Goal: Task Accomplishment & Management: Manage account settings

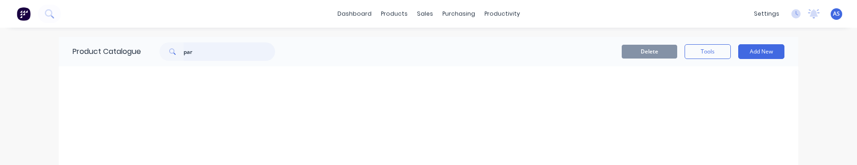
click at [225, 50] on input "par" at bounding box center [228, 52] width 91 height 18
type input "part"
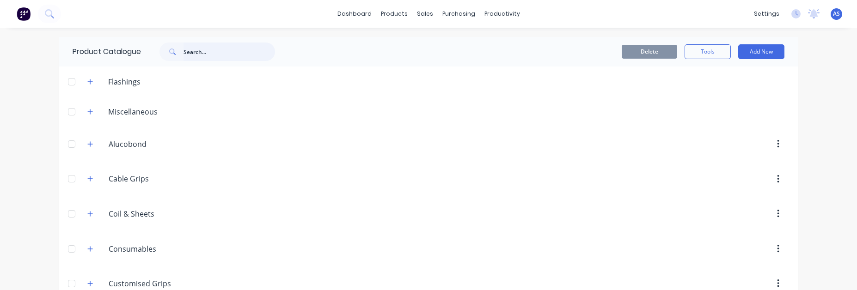
click at [198, 52] on input "text" at bounding box center [228, 52] width 91 height 18
click at [201, 56] on input "par" at bounding box center [228, 52] width 91 height 18
type input "p"
click at [264, 52] on input "p" at bounding box center [228, 52] width 91 height 18
type input "a"
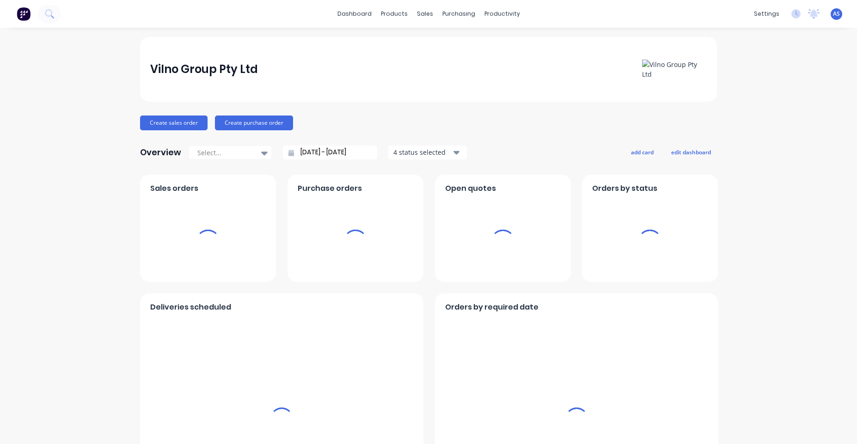
click at [833, 16] on span "AS" at bounding box center [836, 14] width 7 height 8
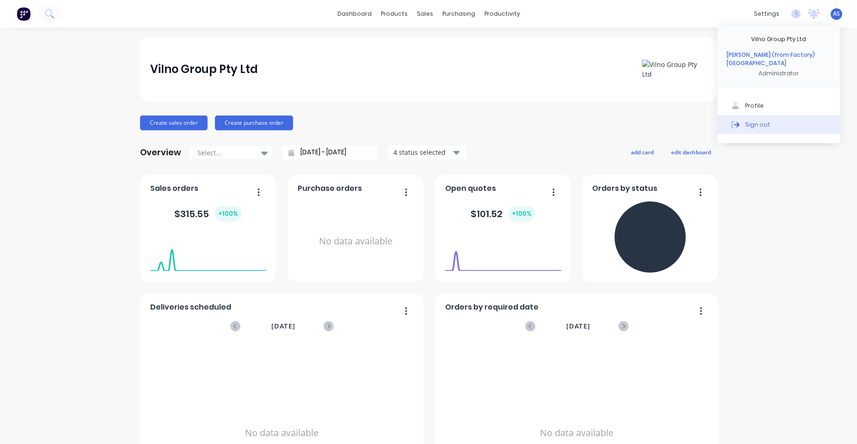
click at [745, 120] on div "Sign out" at bounding box center [757, 124] width 25 height 8
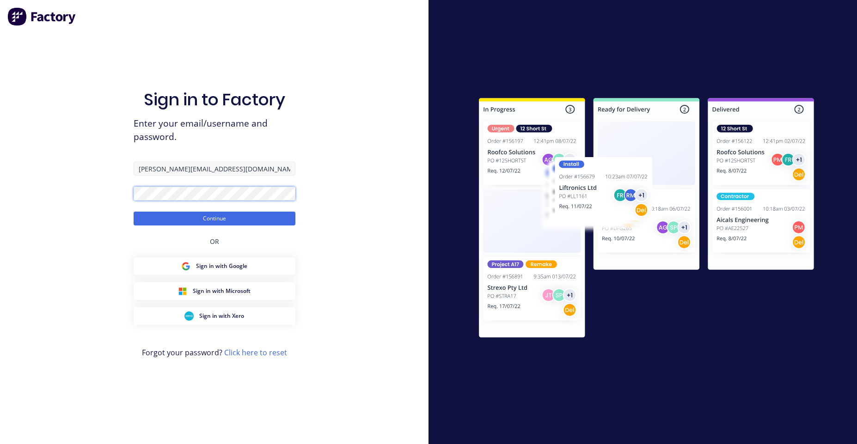
click at [134, 212] on button "Continue" at bounding box center [215, 219] width 162 height 14
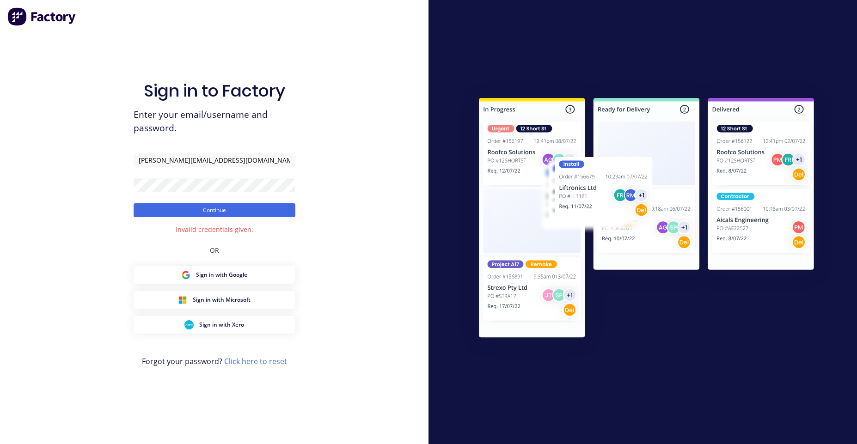
click at [342, 203] on div "Sign in to Factory Enter your email/username and password. [PERSON_NAME][EMAIL_…" at bounding box center [214, 222] width 428 height 444
click at [249, 203] on button "Continue" at bounding box center [215, 210] width 162 height 14
click at [134, 203] on button "Continue" at bounding box center [215, 210] width 162 height 14
click at [302, 225] on div "Sign in to Factory Enter your email/username and password. [PERSON_NAME][EMAIL_…" at bounding box center [214, 222] width 428 height 444
click at [262, 204] on button "Continue" at bounding box center [215, 210] width 162 height 14
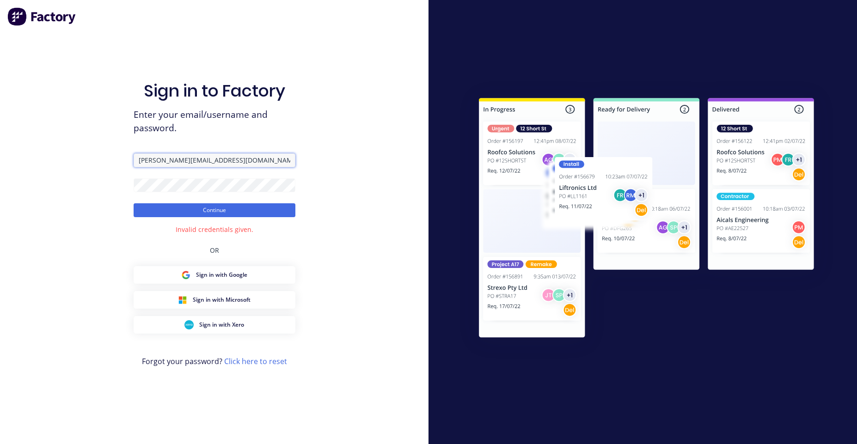
click at [211, 155] on input "[PERSON_NAME][EMAIL_ADDRESS][DOMAIN_NAME]" at bounding box center [215, 160] width 162 height 14
paste input "hd.com"
type input "angelo@hd.com"
click at [352, 213] on div "Sign in to Factory Enter your email/username and password. angelo@hd.com Contin…" at bounding box center [214, 222] width 428 height 444
click at [259, 210] on button "Continue" at bounding box center [215, 210] width 162 height 14
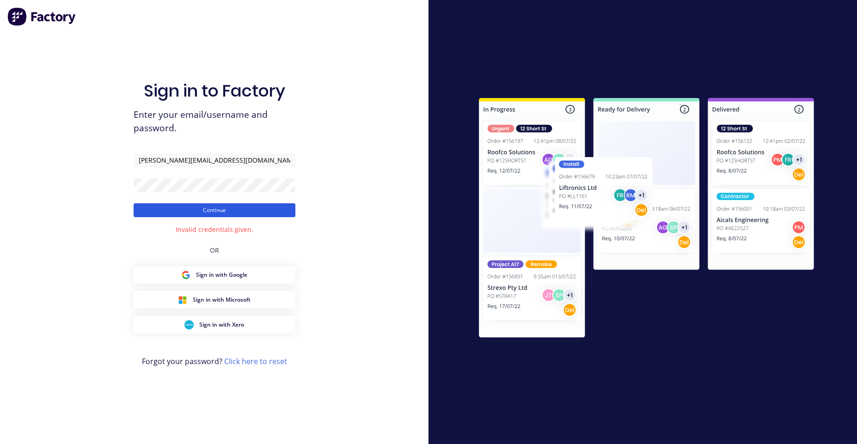
click at [267, 208] on button "Continue" at bounding box center [215, 210] width 162 height 14
click at [134, 203] on button "Continue" at bounding box center [215, 210] width 162 height 14
click at [310, 137] on div "Sign in to Factory Enter your email/username and password. angelo@hd.com Contin…" at bounding box center [214, 222] width 428 height 444
click at [236, 166] on input "[PERSON_NAME][EMAIL_ADDRESS][DOMAIN_NAME]" at bounding box center [215, 160] width 162 height 14
drag, startPoint x: 335, startPoint y: 185, endPoint x: 320, endPoint y: 193, distance: 16.9
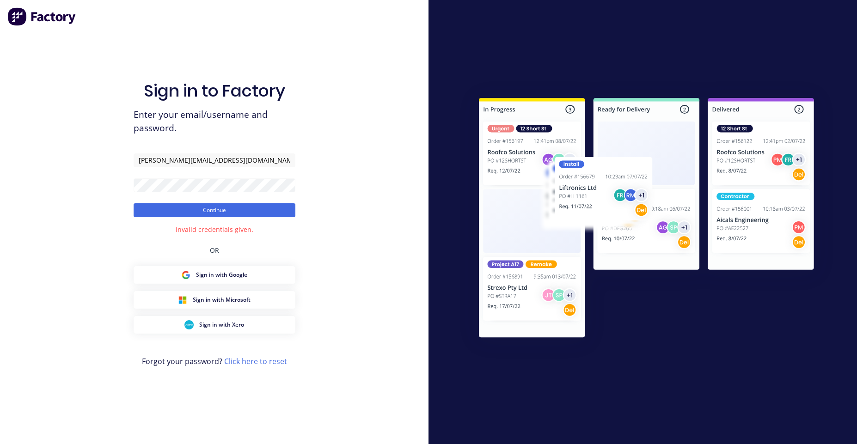
click at [333, 187] on div "Sign in to Factory Enter your email/username and password. angelo@hd.com Contin…" at bounding box center [214, 222] width 428 height 444
click at [134, 203] on button "Continue" at bounding box center [215, 210] width 162 height 14
click at [298, 146] on div "Sign in to Factory Enter your email/username and password. angelo@hd.com Contin…" at bounding box center [214, 222] width 428 height 444
click at [134, 203] on button "Continue" at bounding box center [215, 210] width 162 height 14
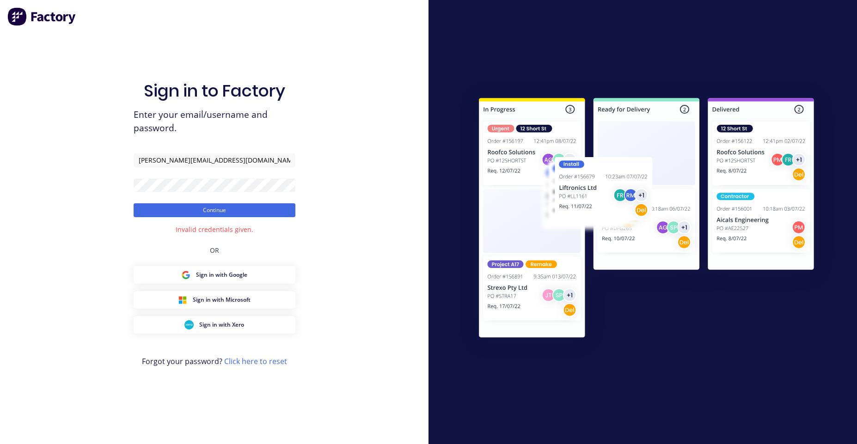
click at [439, 181] on div at bounding box center [642, 222] width 428 height 444
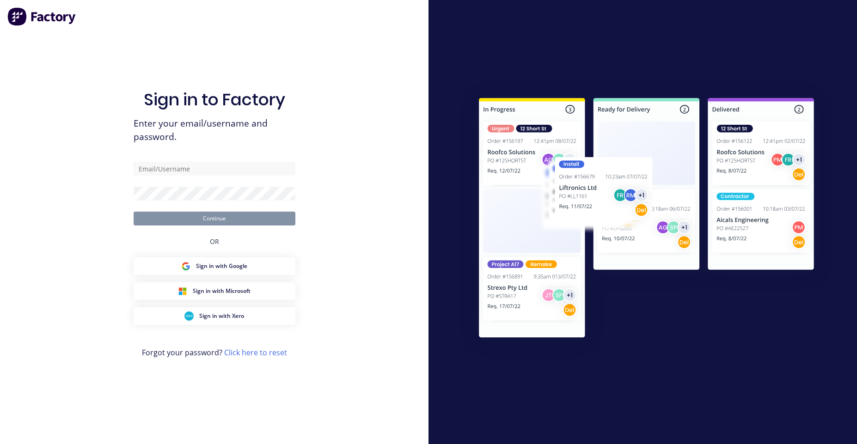
click at [305, 164] on div "Sign in to Factory Enter your email/username and password. Continue OR Sign in …" at bounding box center [214, 222] width 428 height 444
click at [255, 166] on input "text" at bounding box center [215, 169] width 162 height 14
type input "[PERSON_NAME][EMAIL_ADDRESS][DOMAIN_NAME]"
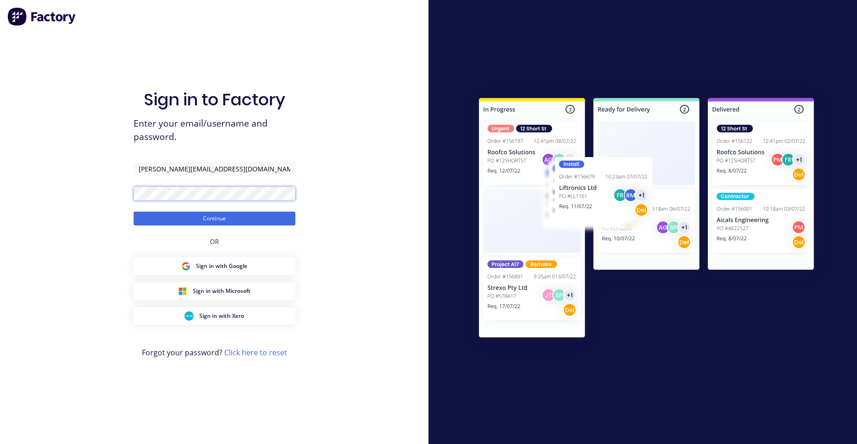
click at [134, 212] on button "Continue" at bounding box center [215, 219] width 162 height 14
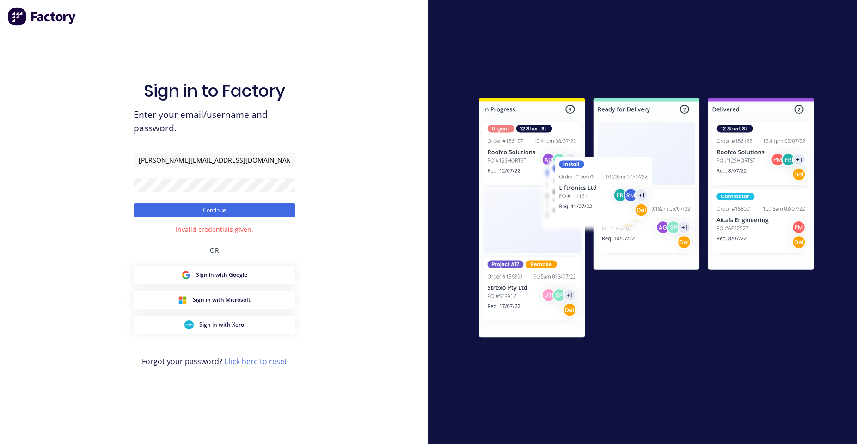
click at [309, 146] on div "Sign in to Factory Enter your email/username and password. [PERSON_NAME][EMAIL_…" at bounding box center [214, 222] width 428 height 444
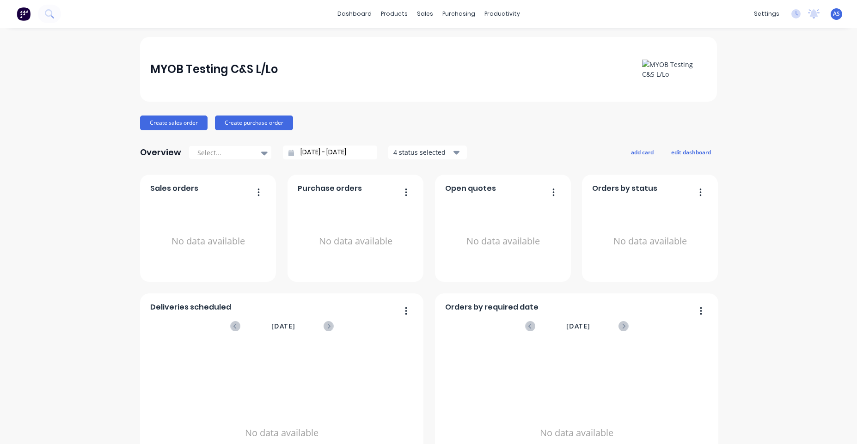
click at [833, 14] on span "AS" at bounding box center [836, 14] width 7 height 8
click at [744, 115] on button "Sign out" at bounding box center [778, 124] width 122 height 18
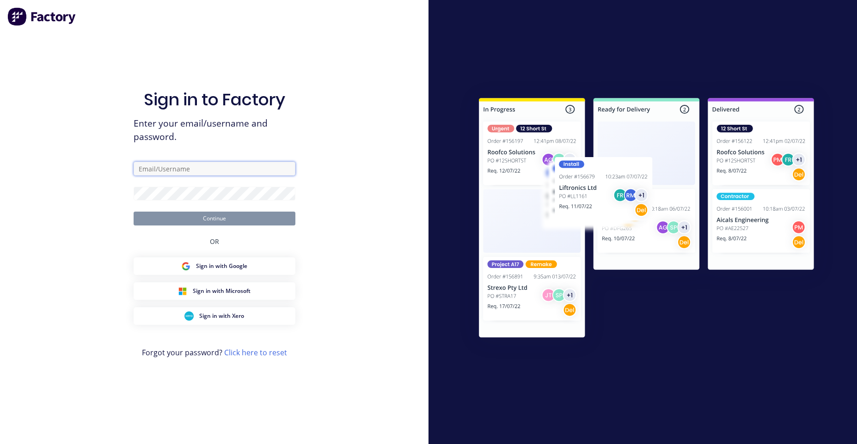
click at [221, 162] on input "text" at bounding box center [215, 169] width 162 height 14
type input "angelo@hd.com"
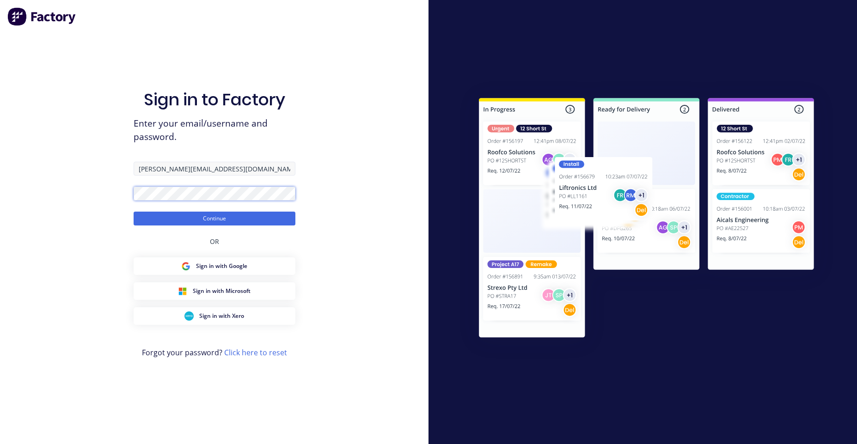
click at [134, 212] on button "Continue" at bounding box center [215, 219] width 162 height 14
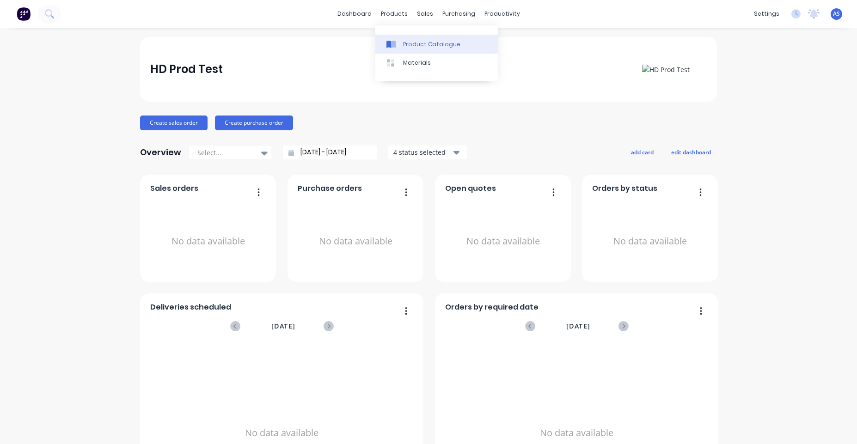
click at [424, 52] on link "Product Catalogue" at bounding box center [436, 44] width 122 height 18
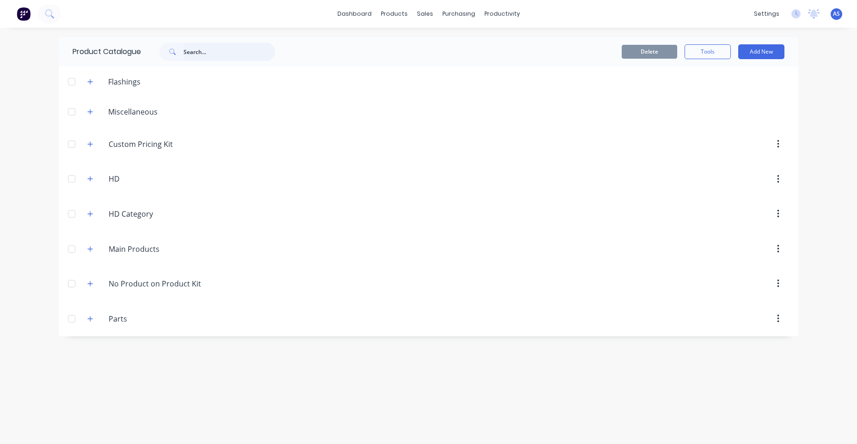
drag, startPoint x: 205, startPoint y: 43, endPoint x: 222, endPoint y: 45, distance: 16.7
click at [206, 43] on input "text" at bounding box center [228, 52] width 91 height 18
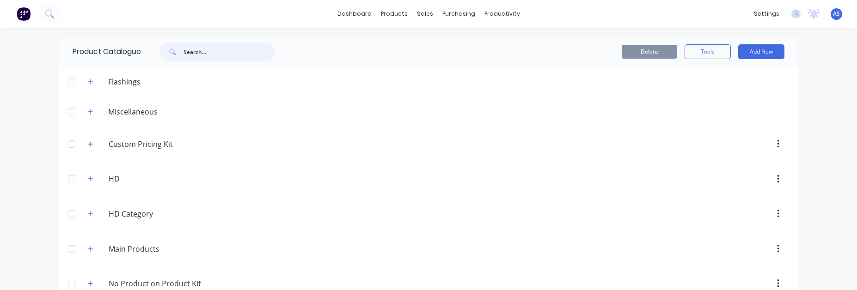
click at [219, 53] on input "text" at bounding box center [228, 52] width 91 height 18
type input "pa"
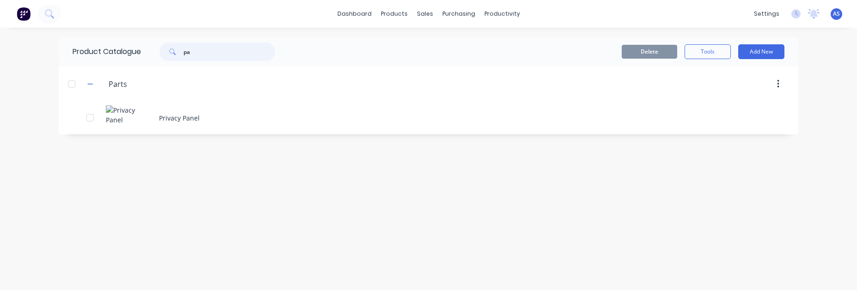
click at [212, 51] on input "pa" at bounding box center [228, 52] width 91 height 18
click at [323, 50] on div "Delete Tools Add New" at bounding box center [541, 51] width 486 height 15
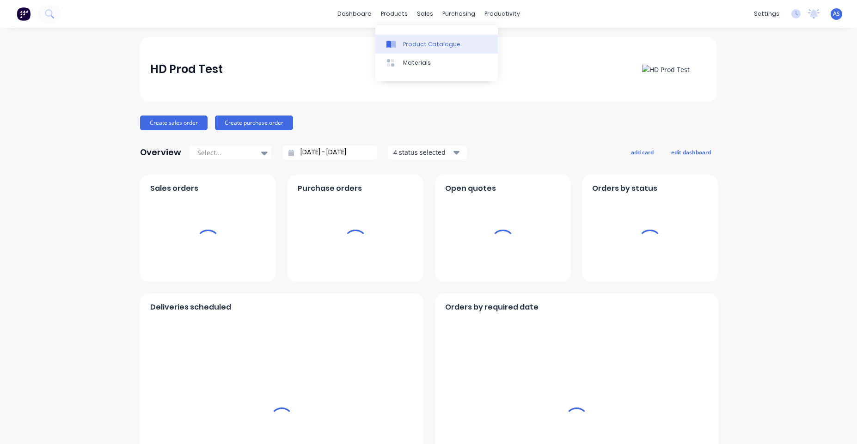
click at [406, 40] on div "Product Catalogue" at bounding box center [431, 44] width 57 height 8
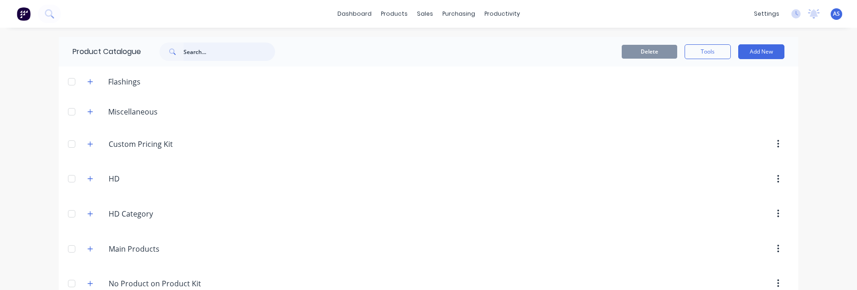
click at [205, 45] on input "text" at bounding box center [228, 52] width 91 height 18
type input "pa"
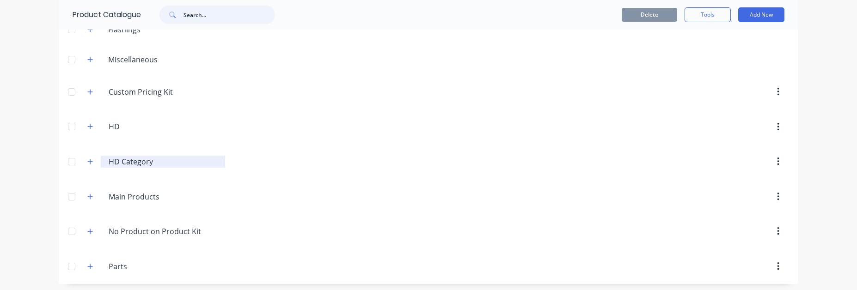
scroll to position [55, 0]
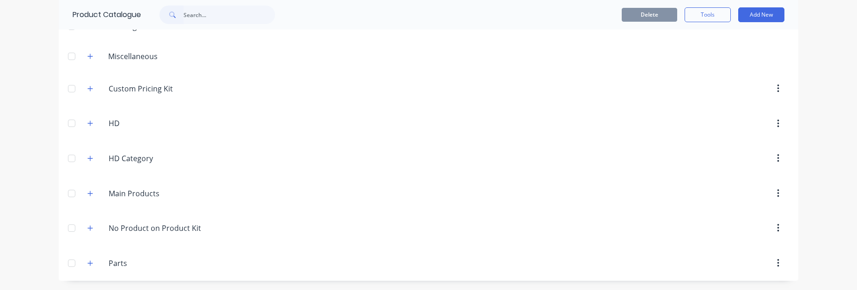
click at [85, 268] on span at bounding box center [91, 263] width 12 height 12
click at [87, 260] on icon "button" at bounding box center [90, 263] width 6 height 6
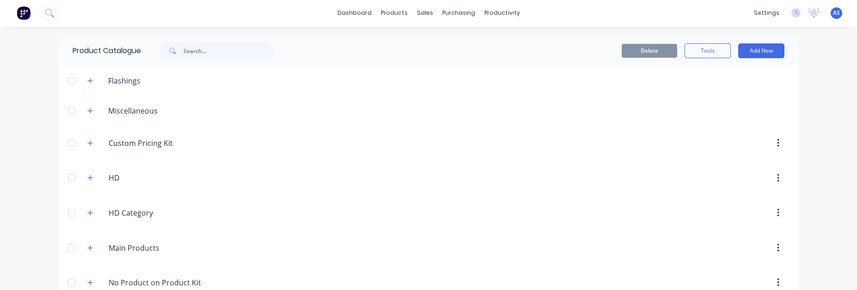
scroll to position [0, 0]
click at [198, 57] on input "text" at bounding box center [228, 52] width 91 height 18
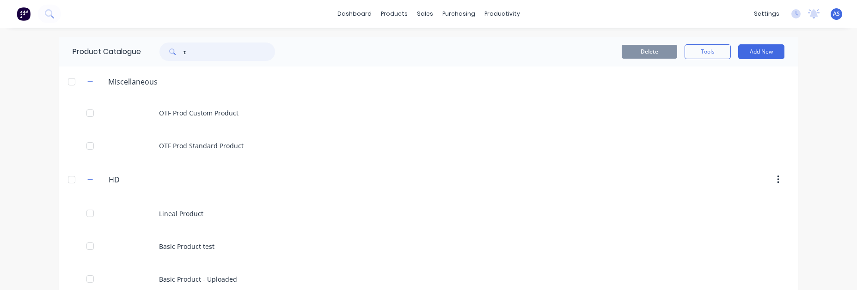
type input "t"
click at [48, 85] on div "dashboard products sales purchasing productivity dashboard products Product Cat…" at bounding box center [428, 145] width 857 height 290
click at [433, 38] on link "Sales Orders" at bounding box center [470, 44] width 122 height 18
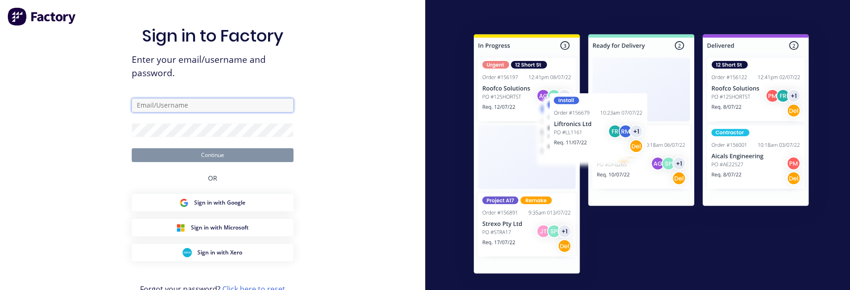
click at [222, 108] on input "text" at bounding box center [213, 105] width 162 height 14
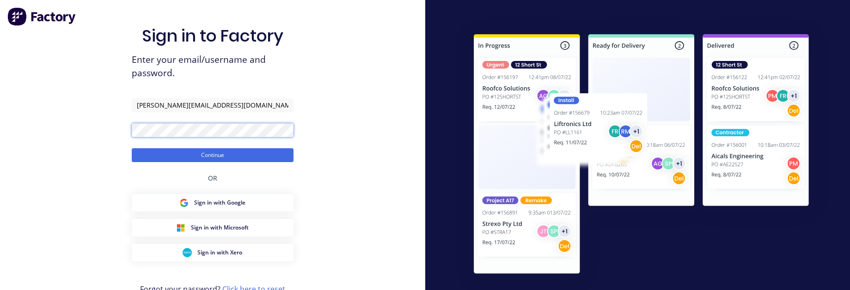
click at [132, 148] on button "Continue" at bounding box center [213, 155] width 162 height 14
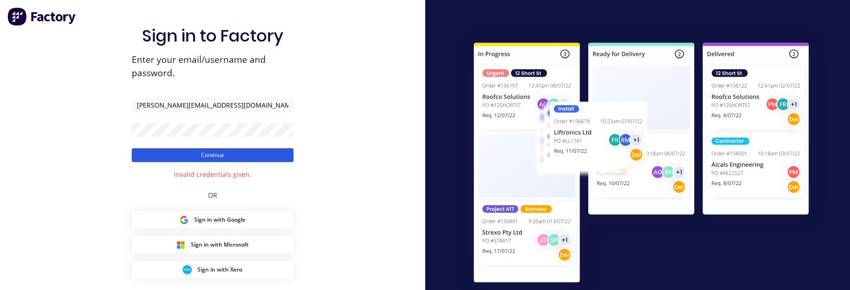
click at [236, 152] on button "Continue" at bounding box center [213, 155] width 162 height 14
click at [132, 148] on button "Continue" at bounding box center [213, 155] width 162 height 14
click at [230, 106] on input "angelo@factory.app" at bounding box center [213, 105] width 162 height 14
type input "angelo@hd.com"
click at [132, 148] on button "Continue" at bounding box center [213, 155] width 162 height 14
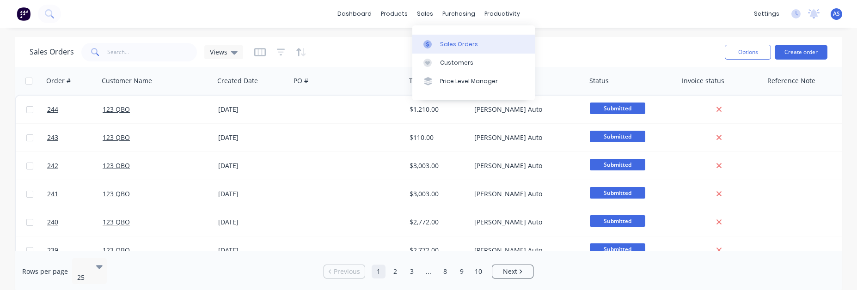
click at [439, 42] on link "Sales Orders" at bounding box center [473, 44] width 122 height 18
click at [431, 43] on icon at bounding box center [427, 44] width 8 height 8
click at [436, 38] on link "Sales Orders" at bounding box center [473, 44] width 122 height 18
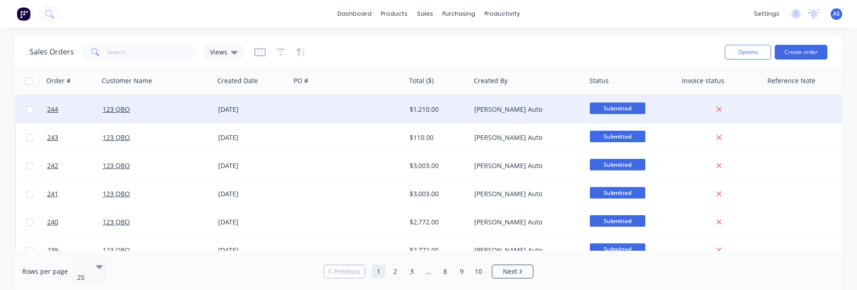
click at [362, 106] on div at bounding box center [349, 110] width 116 height 28
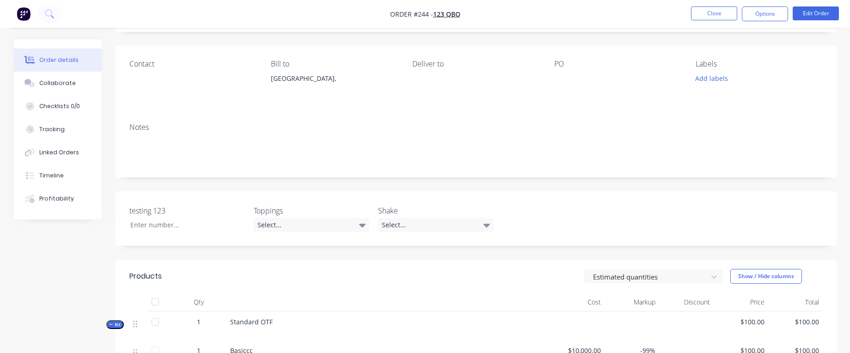
scroll to position [55, 0]
click at [756, 17] on button "Options" at bounding box center [765, 13] width 46 height 15
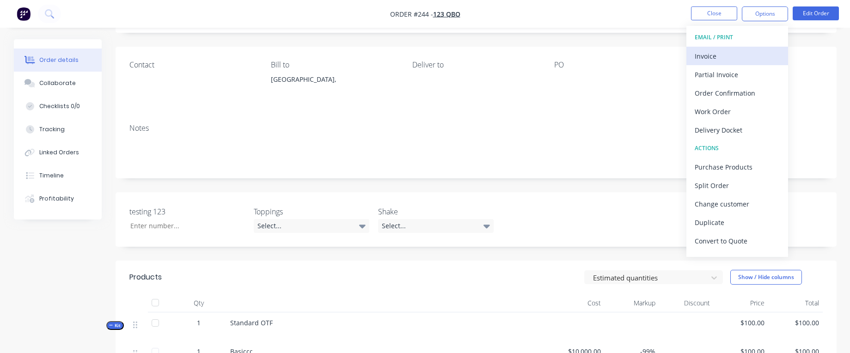
click at [727, 54] on div "Invoice" at bounding box center [736, 55] width 85 height 13
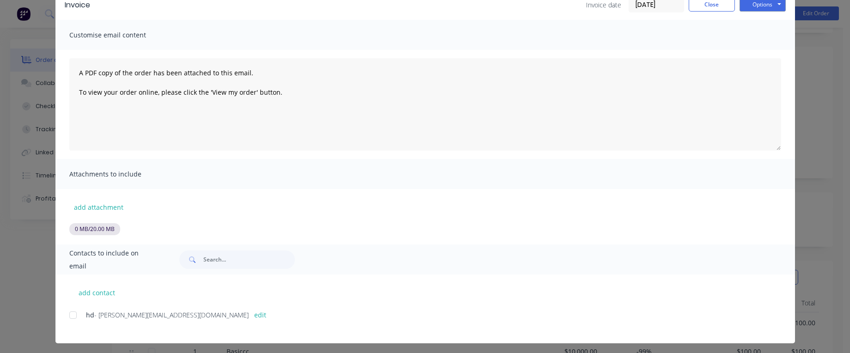
scroll to position [50, 0]
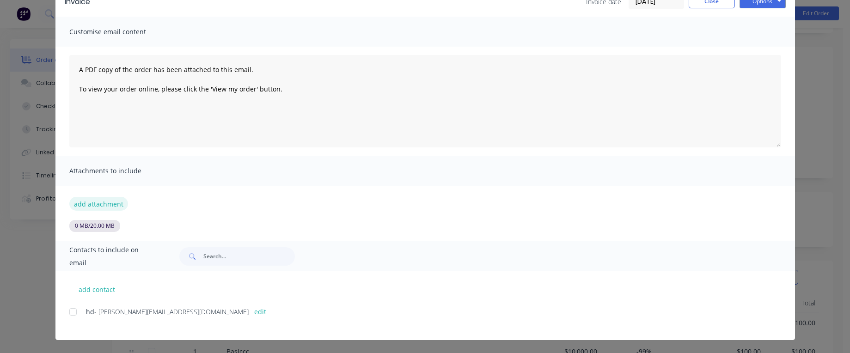
click at [104, 205] on button "add attachment" at bounding box center [98, 204] width 59 height 14
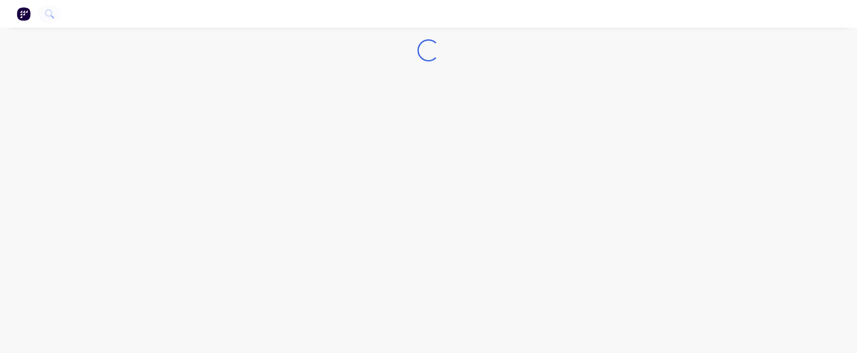
click at [20, 15] on img "button" at bounding box center [24, 14] width 14 height 14
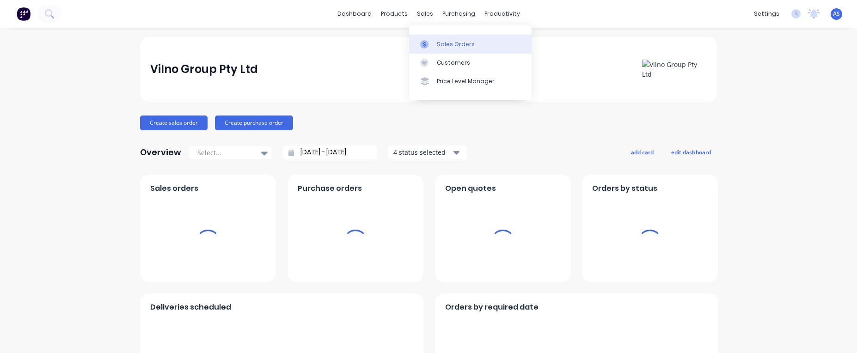
click at [432, 36] on link "Sales Orders" at bounding box center [470, 44] width 122 height 18
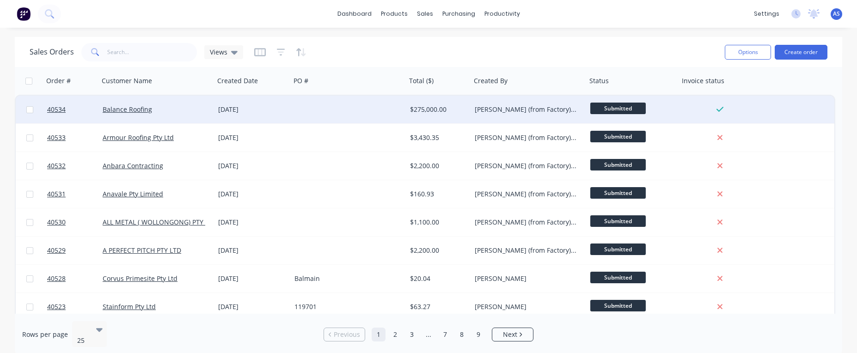
click at [401, 102] on div at bounding box center [349, 110] width 116 height 28
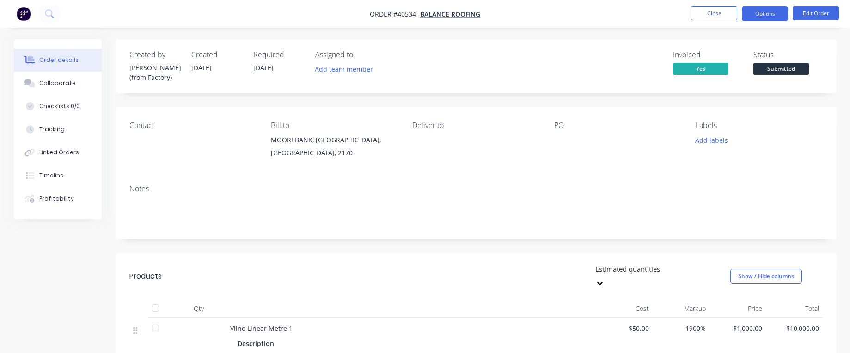
click at [750, 13] on button "Options" at bounding box center [765, 13] width 46 height 15
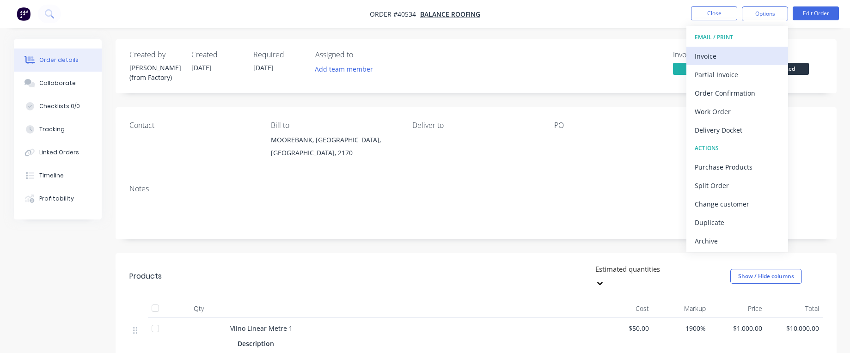
click at [734, 53] on div "Invoice" at bounding box center [736, 55] width 85 height 13
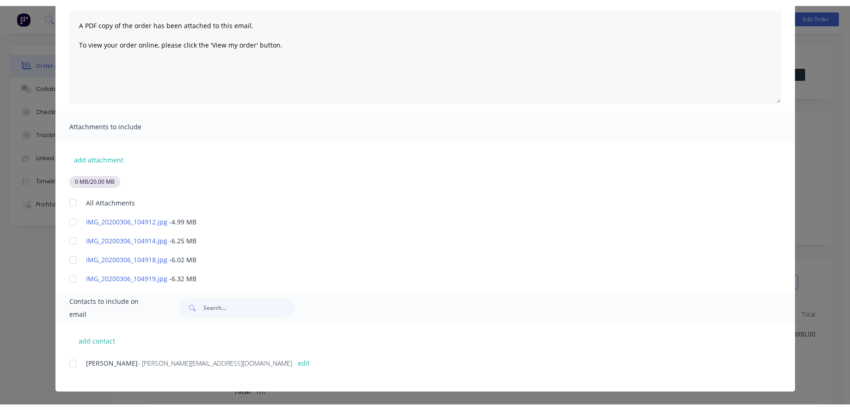
scroll to position [89, 0]
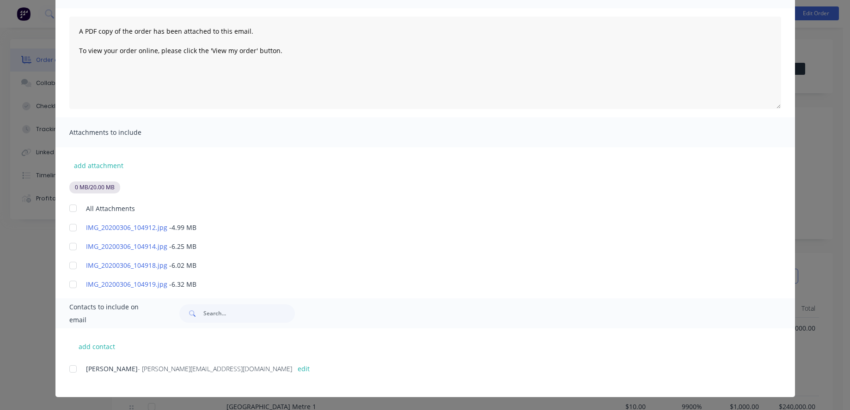
click at [68, 206] on div at bounding box center [73, 208] width 18 height 18
click at [68, 353] on div at bounding box center [73, 369] width 18 height 18
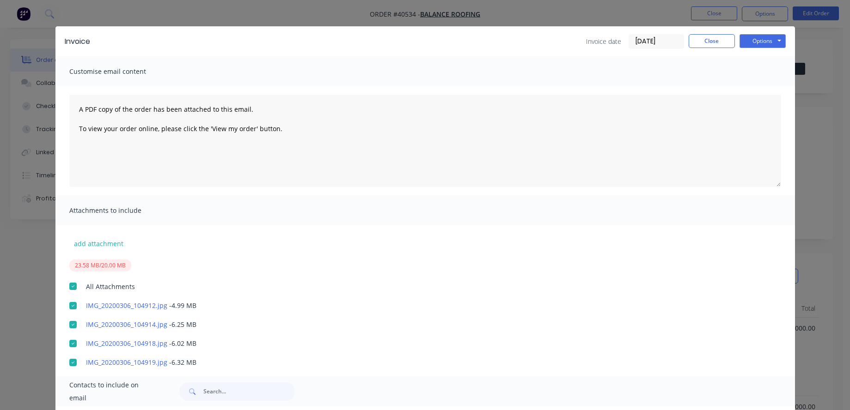
scroll to position [0, 0]
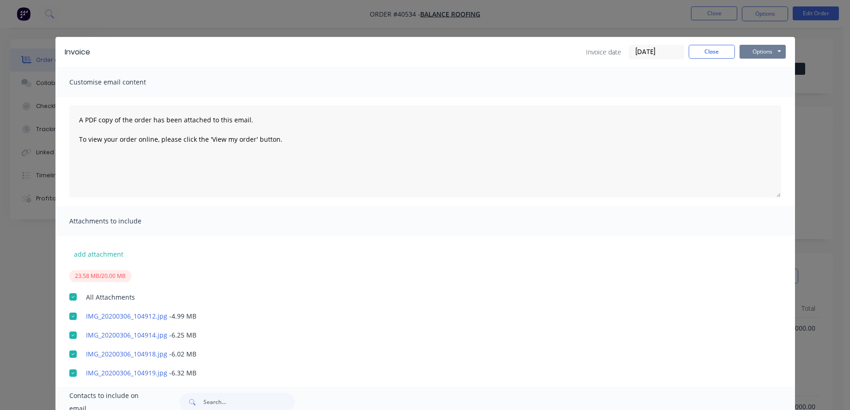
click at [759, 49] on button "Options" at bounding box center [762, 52] width 46 height 14
click at [760, 83] on button "Print" at bounding box center [768, 83] width 59 height 15
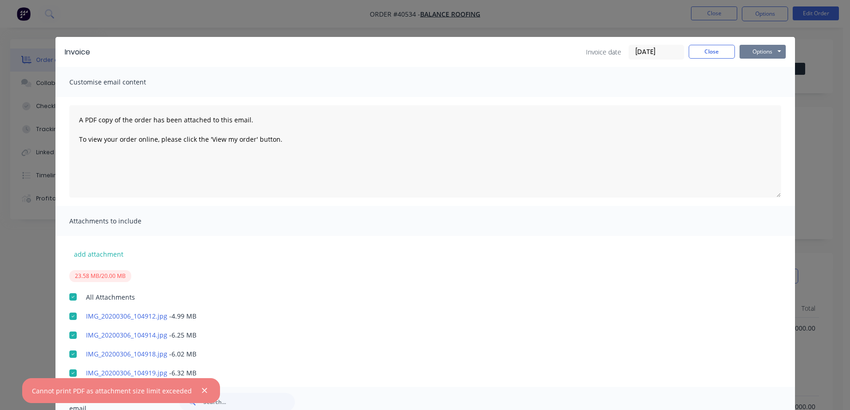
click at [758, 52] on button "Options" at bounding box center [762, 52] width 46 height 14
click at [754, 61] on button "Preview" at bounding box center [768, 68] width 59 height 15
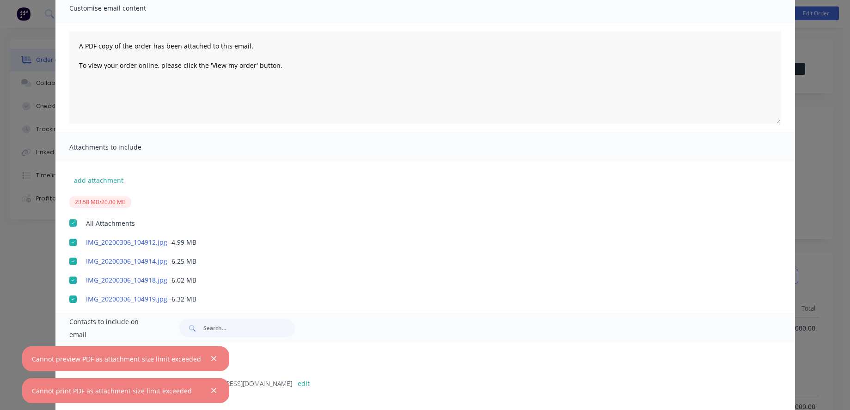
scroll to position [89, 0]
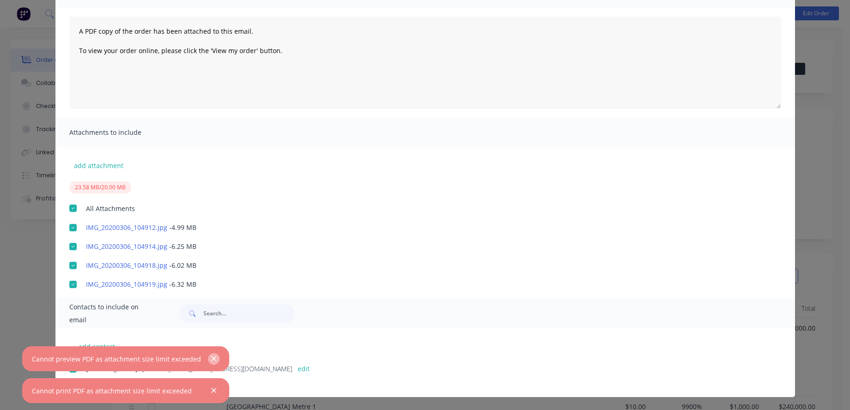
click at [208, 353] on button "button" at bounding box center [214, 359] width 12 height 12
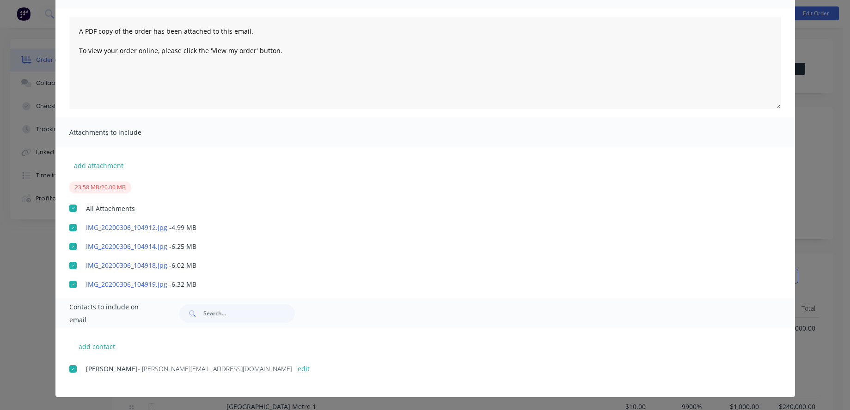
click at [198, 353] on div "Wayne - Wayne@balanceroofing.com.au edit" at bounding box center [431, 380] width 725 height 35
click at [800, 195] on div "Invoice Invoice date 24/09/25 Close Options Preview Print Email Customise email…" at bounding box center [425, 205] width 850 height 410
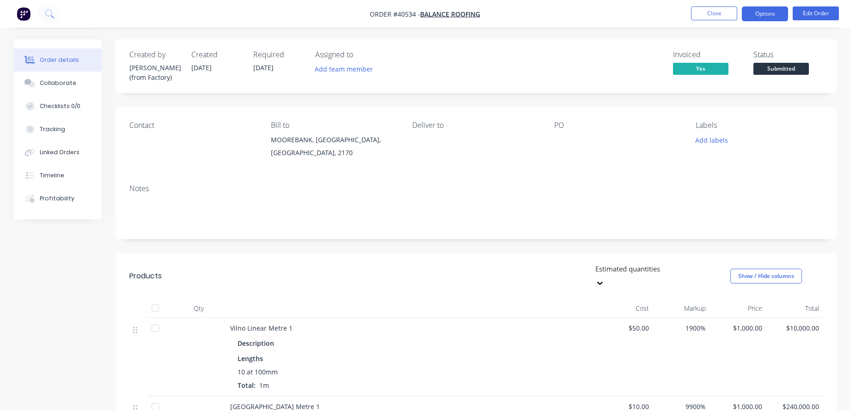
click at [766, 12] on button "Options" at bounding box center [765, 13] width 46 height 15
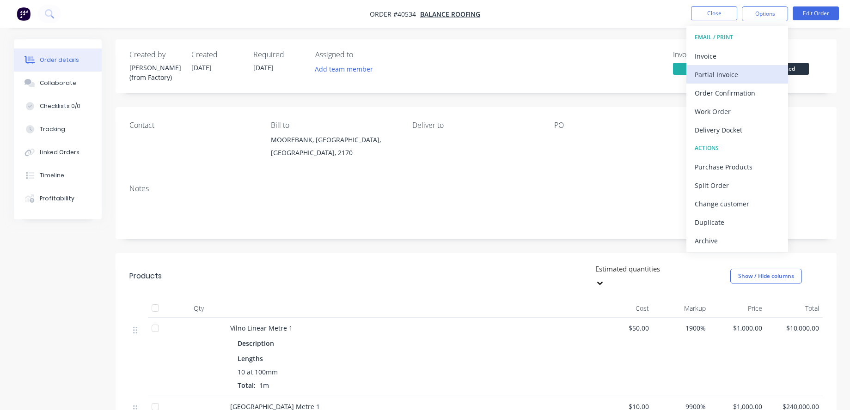
click at [759, 76] on div "Partial Invoice" at bounding box center [736, 74] width 85 height 13
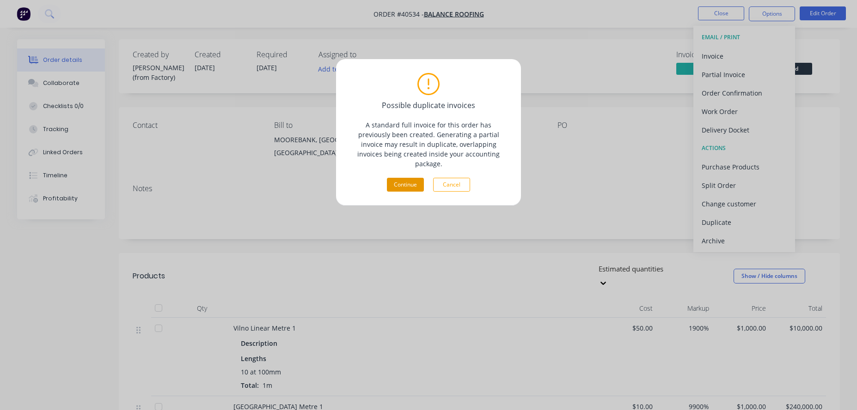
click at [397, 178] on button "Continue" at bounding box center [405, 185] width 37 height 14
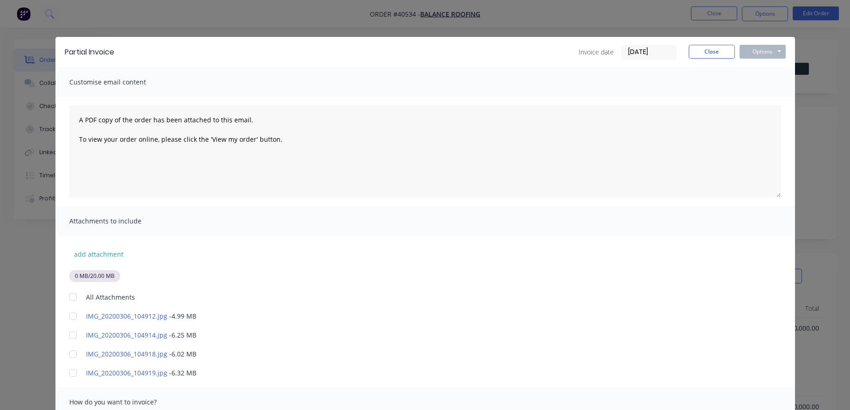
click at [72, 295] on div at bounding box center [73, 297] width 18 height 18
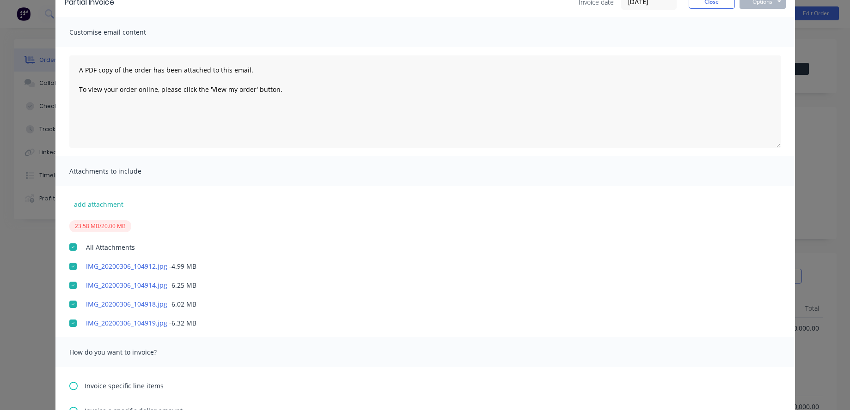
scroll to position [166, 0]
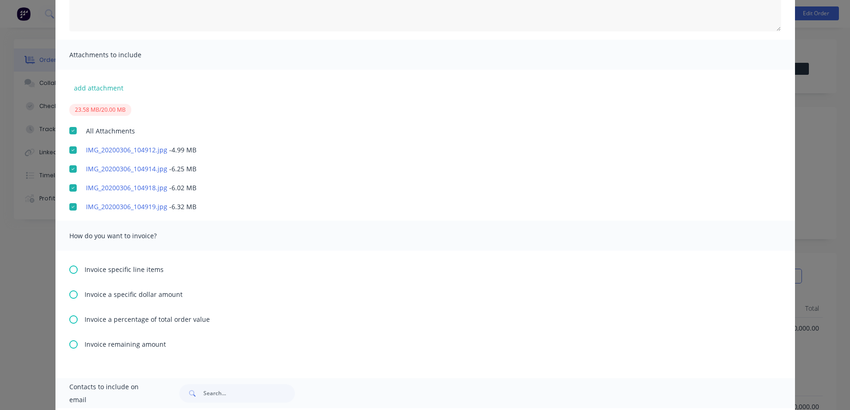
click at [69, 296] on icon at bounding box center [73, 295] width 8 height 8
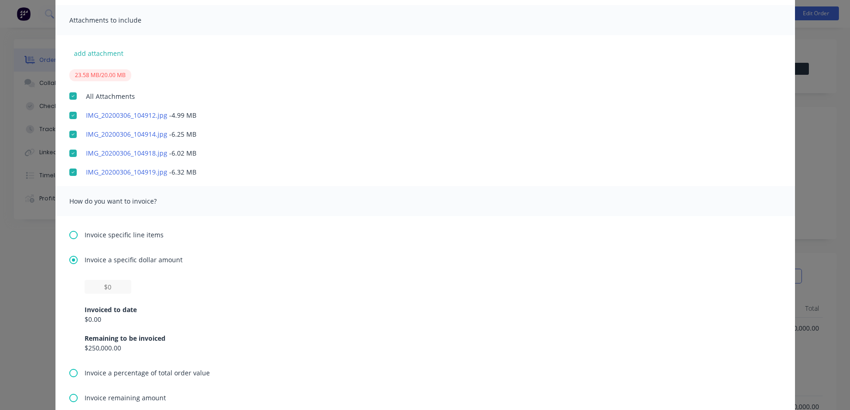
scroll to position [222, 0]
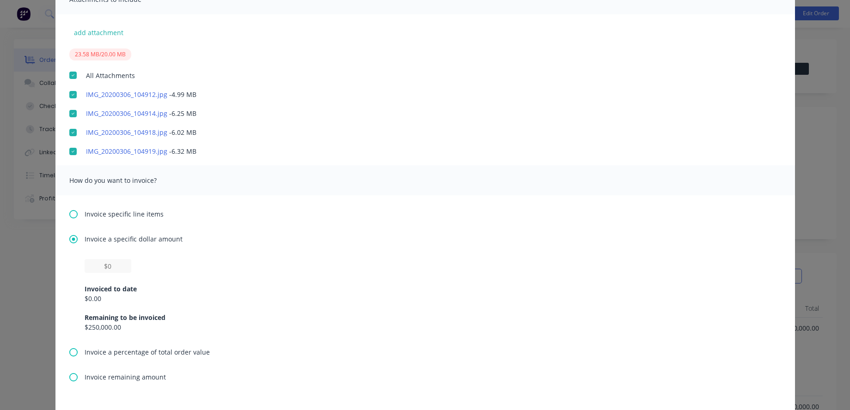
click at [128, 267] on div "Invoiced to date $0.00 Remaining to be invoiced $250,000.00" at bounding box center [425, 295] width 681 height 73
click at [116, 263] on input "text" at bounding box center [108, 266] width 47 height 14
type input "$100"
click at [411, 348] on div "Invoice a percentage of total order value" at bounding box center [425, 352] width 712 height 10
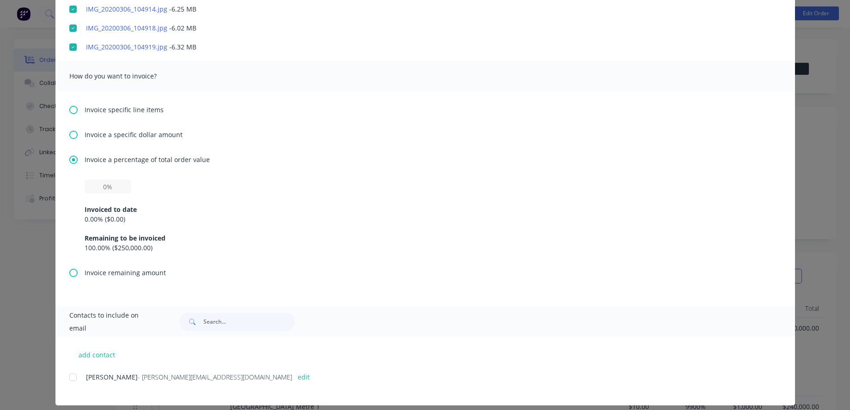
scroll to position [335, 0]
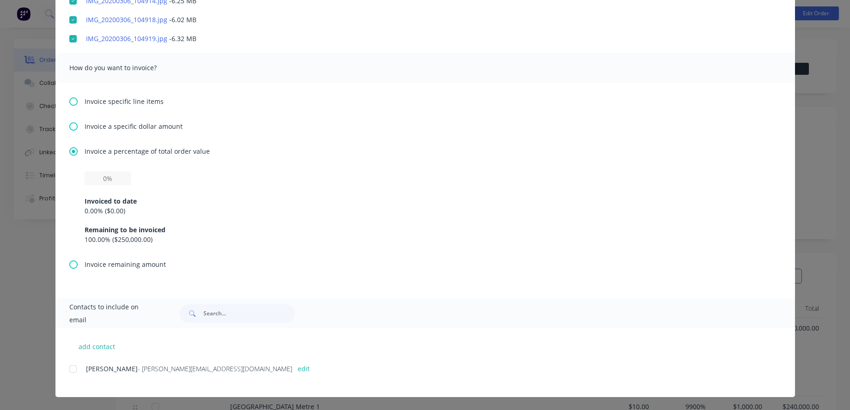
click at [72, 353] on div at bounding box center [73, 369] width 18 height 18
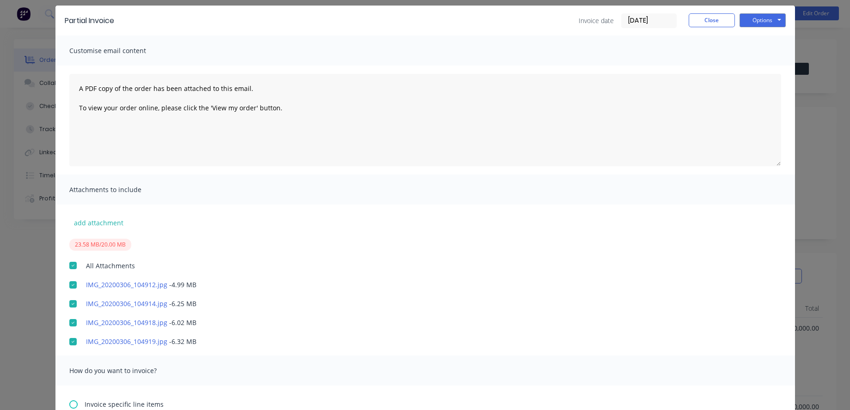
scroll to position [2, 0]
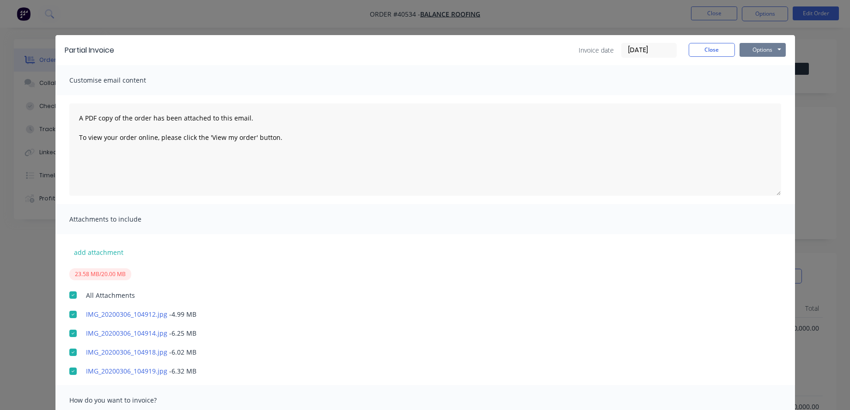
click at [757, 49] on button "Options" at bounding box center [762, 50] width 46 height 14
click at [761, 78] on button "Print" at bounding box center [768, 81] width 59 height 15
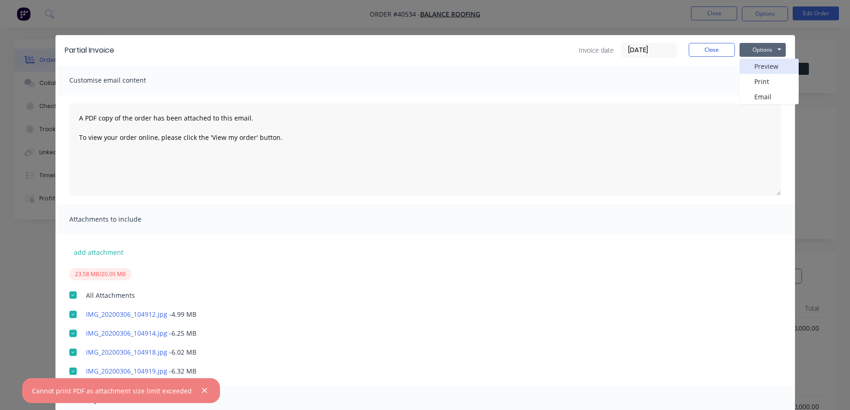
click at [762, 70] on button "Preview" at bounding box center [768, 66] width 59 height 15
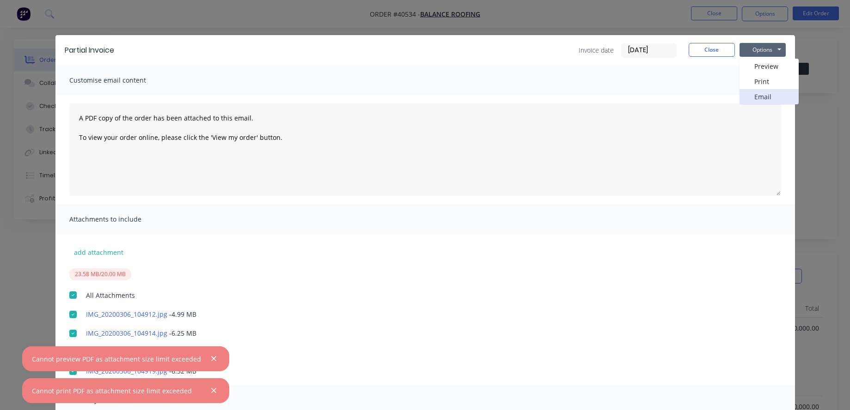
click at [762, 95] on button "Email" at bounding box center [768, 96] width 59 height 15
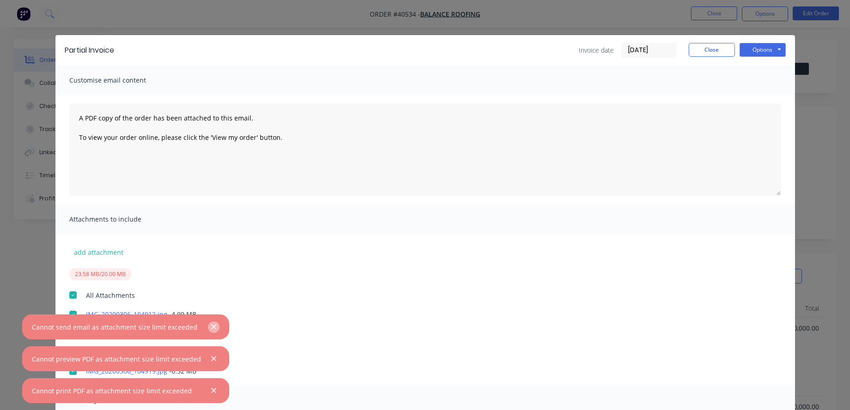
click at [211, 324] on icon "button" at bounding box center [214, 327] width 6 height 8
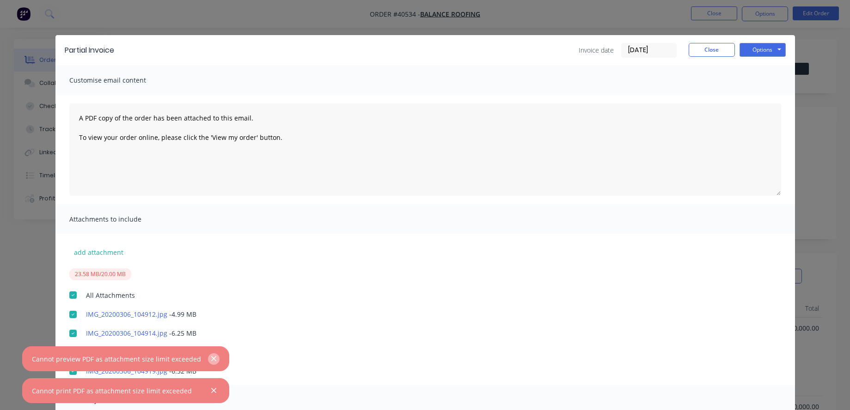
drag, startPoint x: 210, startPoint y: 353, endPoint x: 210, endPoint y: 360, distance: 6.5
click at [210, 353] on button "button" at bounding box center [214, 359] width 12 height 12
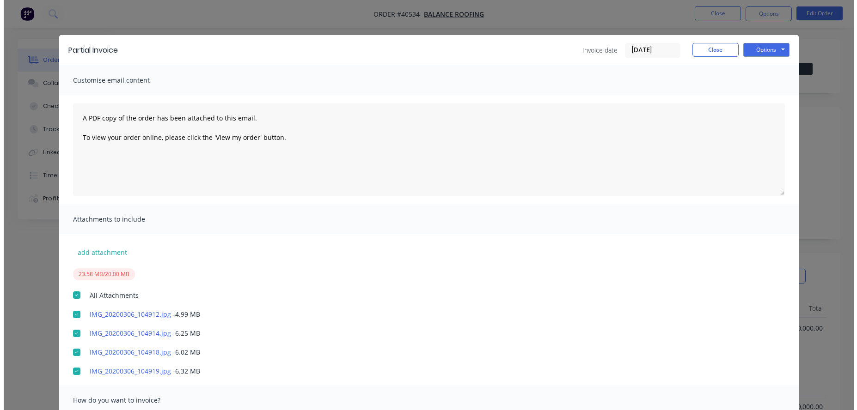
scroll to position [0, 0]
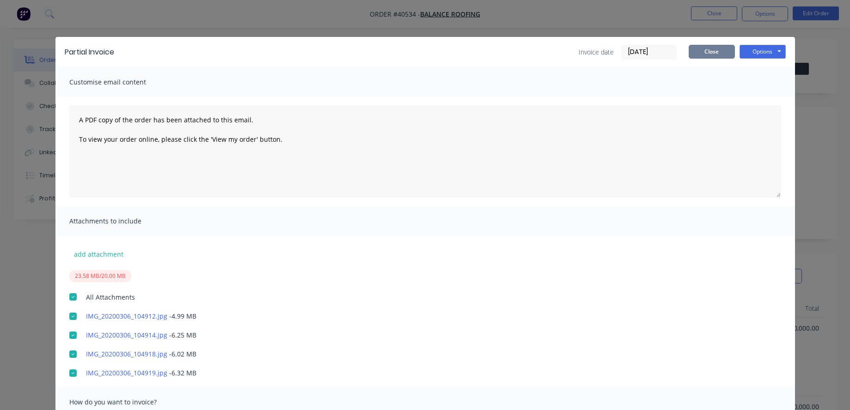
click at [693, 52] on button "Close" at bounding box center [711, 52] width 46 height 14
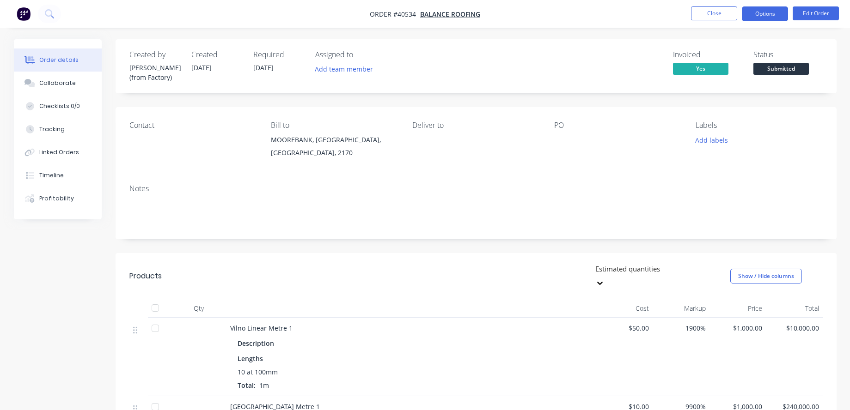
click at [770, 10] on button "Options" at bounding box center [765, 13] width 46 height 15
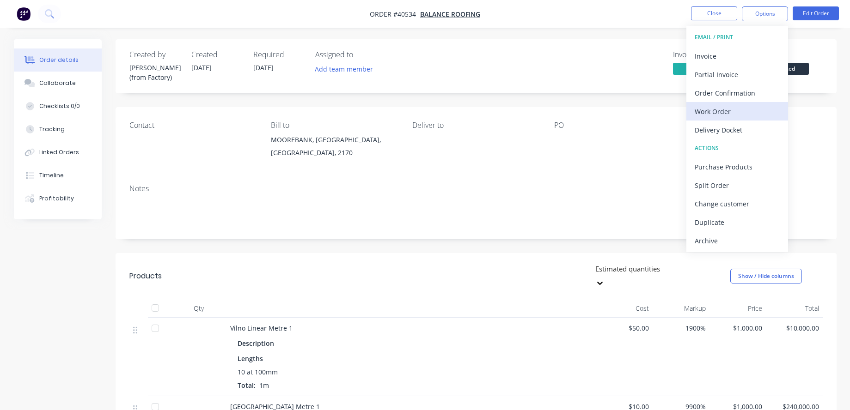
click at [743, 115] on div "Work Order" at bounding box center [736, 111] width 85 height 13
click at [701, 111] on div "Custom" at bounding box center [736, 111] width 85 height 13
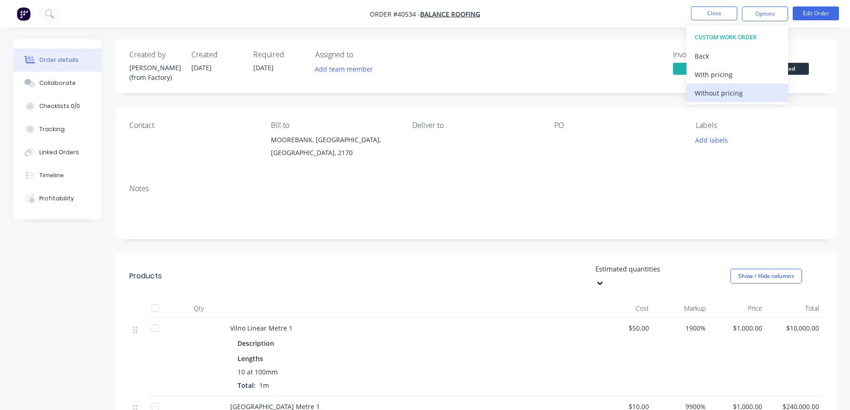
click at [701, 91] on div "Without pricing" at bounding box center [736, 92] width 85 height 13
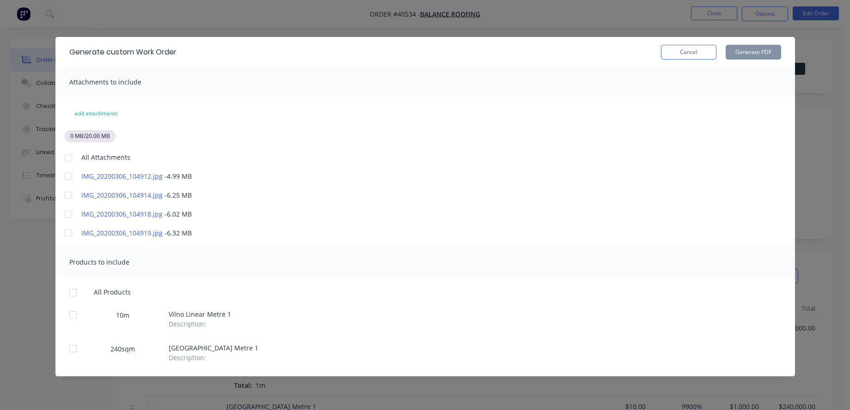
click at [68, 156] on div at bounding box center [68, 158] width 18 height 18
click at [74, 295] on div at bounding box center [73, 293] width 18 height 18
drag, startPoint x: 750, startPoint y: 45, endPoint x: 747, endPoint y: 54, distance: 8.8
click at [750, 46] on button "Generate PDF" at bounding box center [752, 52] width 55 height 15
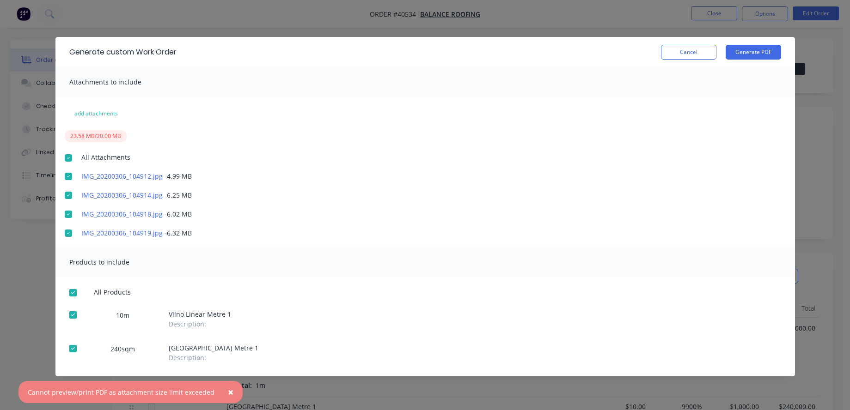
click at [66, 157] on div at bounding box center [68, 158] width 18 height 18
click at [668, 51] on button "Cancel" at bounding box center [688, 52] width 55 height 15
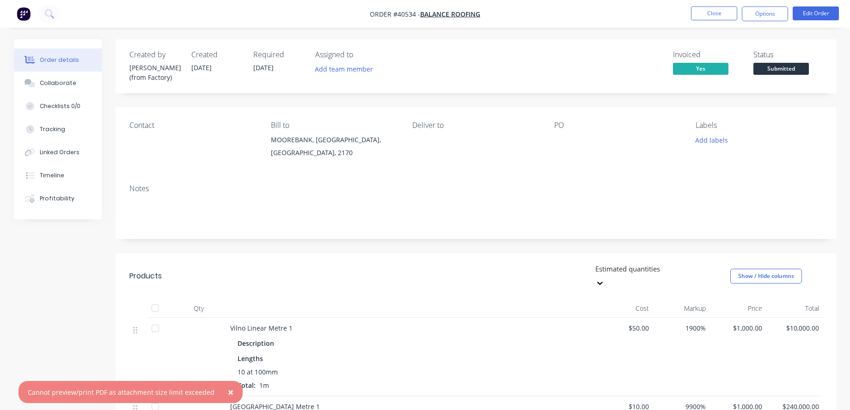
click at [778, 5] on nav "Order #40534 - Balance Roofing Close Options Edit Order" at bounding box center [425, 14] width 850 height 28
click at [773, 12] on button "Options" at bounding box center [765, 13] width 46 height 15
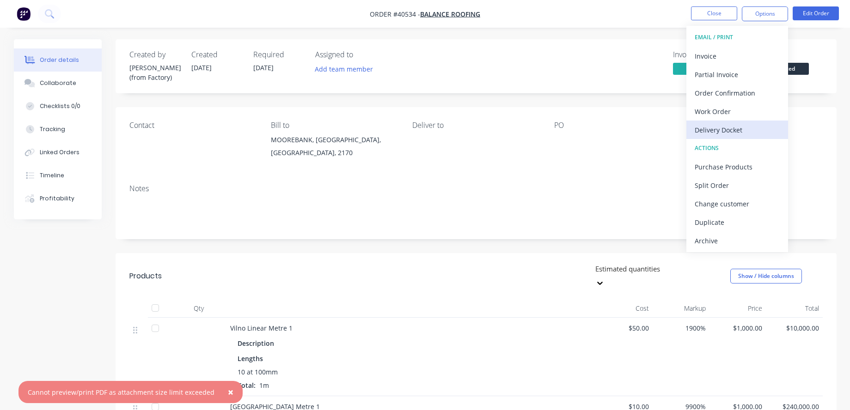
click at [720, 132] on div "Delivery Docket" at bounding box center [736, 129] width 85 height 13
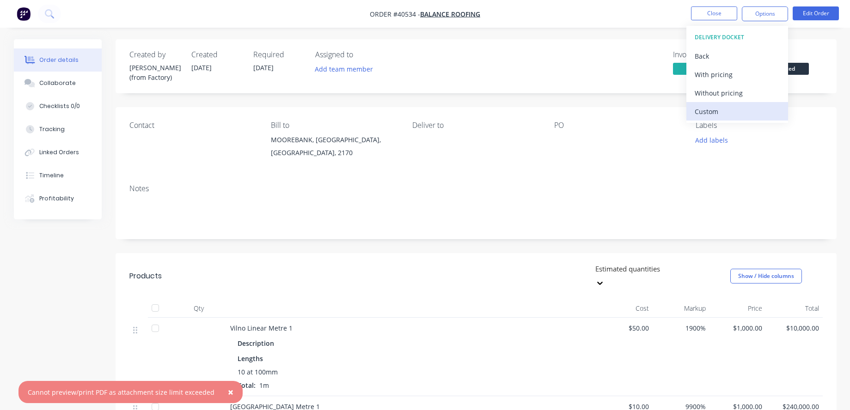
click at [703, 109] on div "Custom" at bounding box center [736, 111] width 85 height 13
click at [696, 85] on button "Without pricing" at bounding box center [737, 93] width 102 height 18
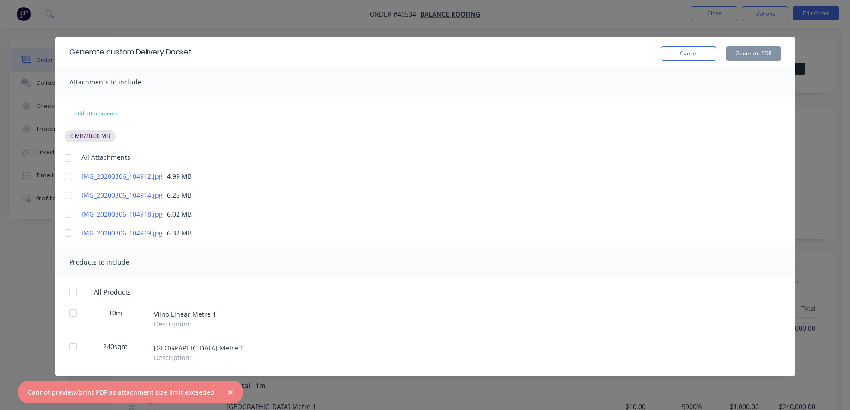
click at [66, 155] on div at bounding box center [68, 158] width 18 height 18
click at [70, 288] on div at bounding box center [73, 293] width 18 height 18
click at [756, 49] on button "Generate PDF" at bounding box center [752, 53] width 55 height 15
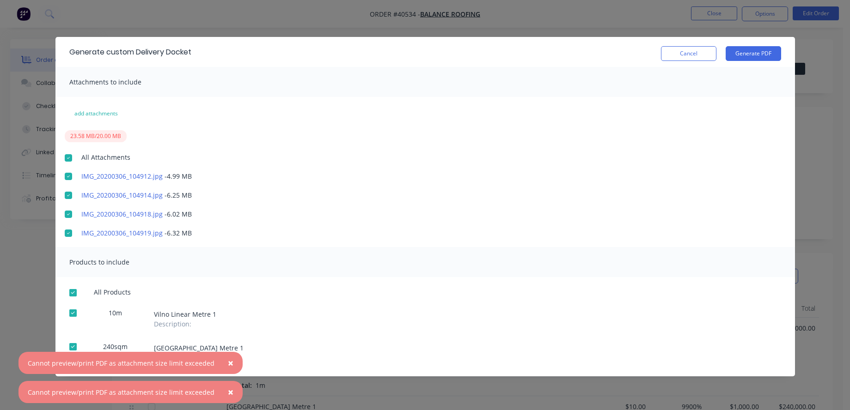
click at [707, 62] on div "Generate custom Delivery Docket Cancel Generate PDF" at bounding box center [424, 52] width 739 height 30
click at [705, 56] on button "Cancel" at bounding box center [688, 53] width 55 height 15
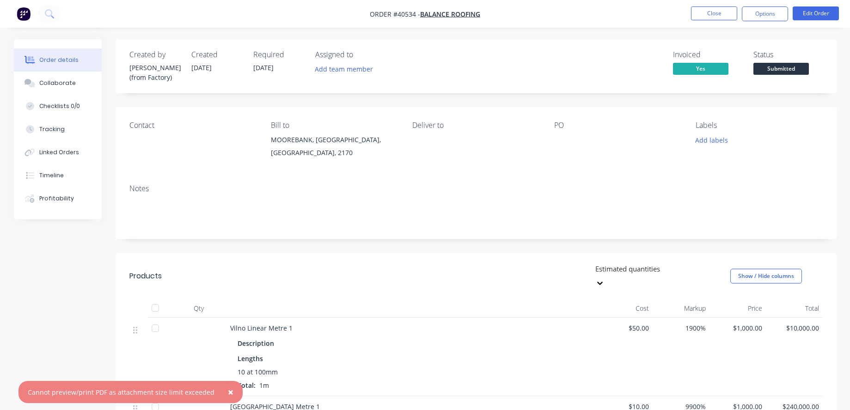
click at [22, 14] on img "button" at bounding box center [24, 14] width 14 height 14
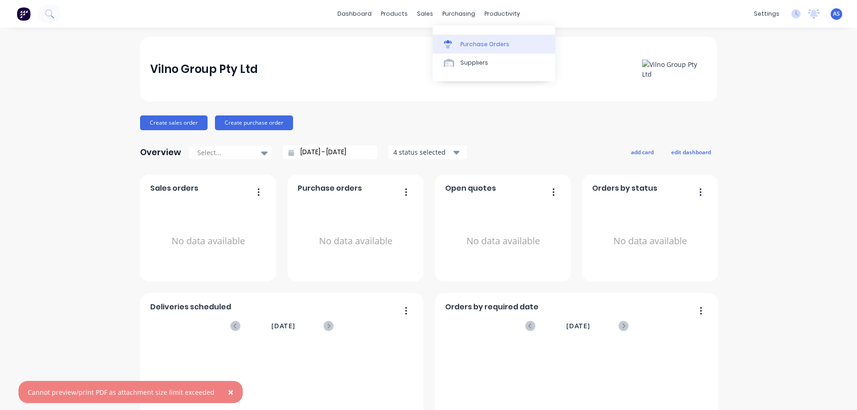
click at [467, 44] on div "Purchase Orders" at bounding box center [484, 44] width 49 height 8
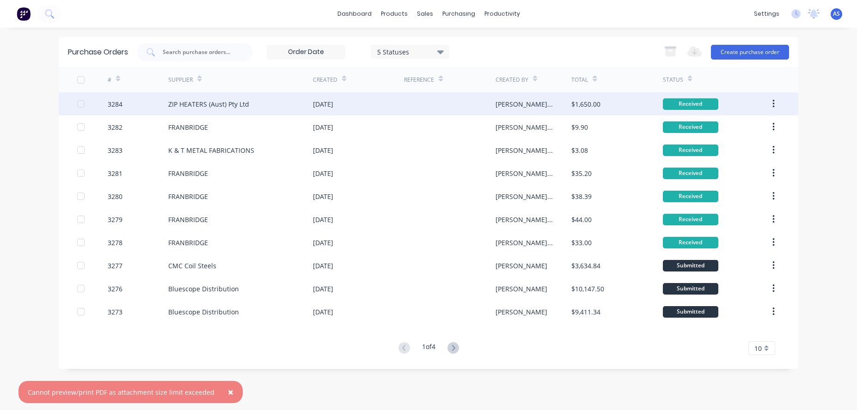
click at [576, 97] on div "$1,650.00" at bounding box center [616, 103] width 91 height 23
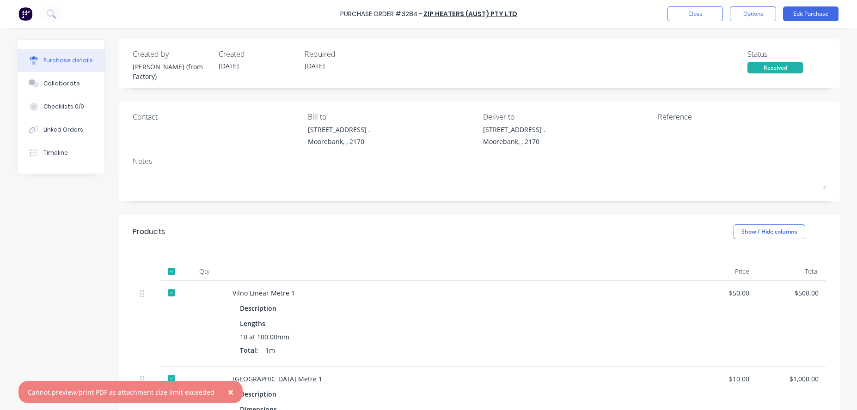
drag, startPoint x: 223, startPoint y: 390, endPoint x: 242, endPoint y: 392, distance: 19.5
click at [228, 353] on span "×" at bounding box center [231, 392] width 6 height 13
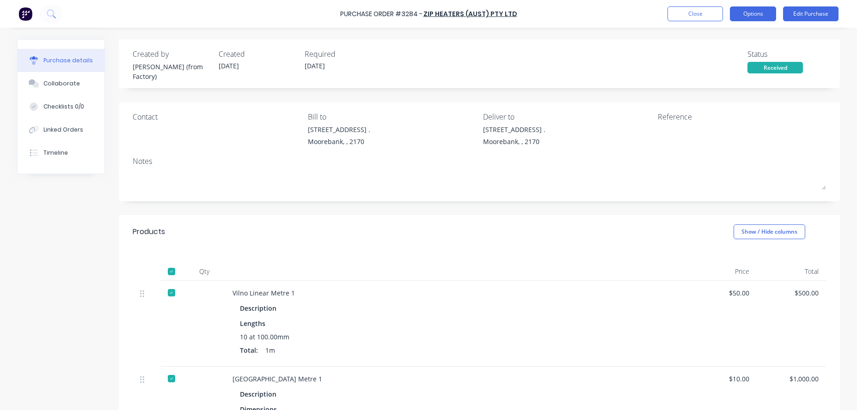
click at [765, 16] on button "Options" at bounding box center [753, 13] width 46 height 15
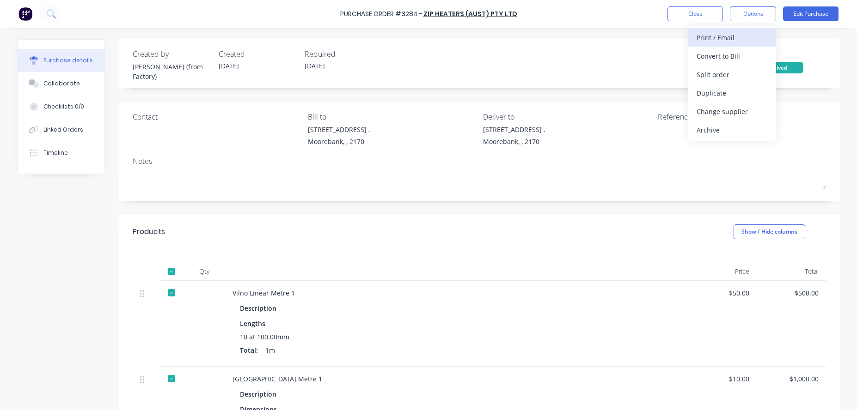
click at [751, 38] on div "Print / Email" at bounding box center [731, 37] width 71 height 13
click at [704, 61] on div "With pricing" at bounding box center [731, 55] width 71 height 13
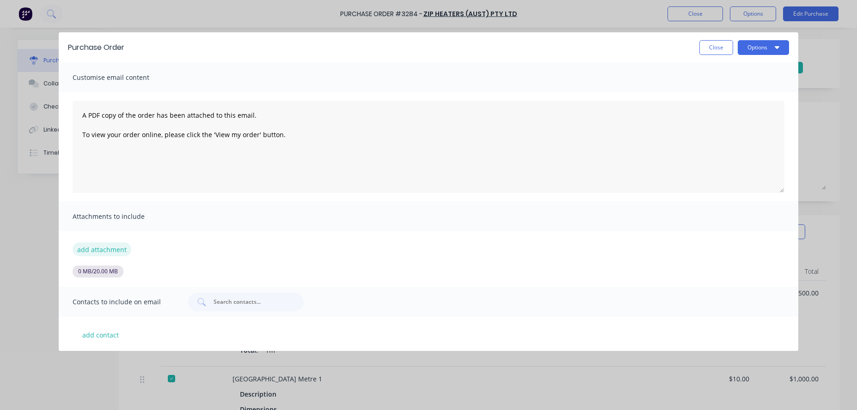
click at [107, 253] on button "add attachment" at bounding box center [102, 250] width 59 height 14
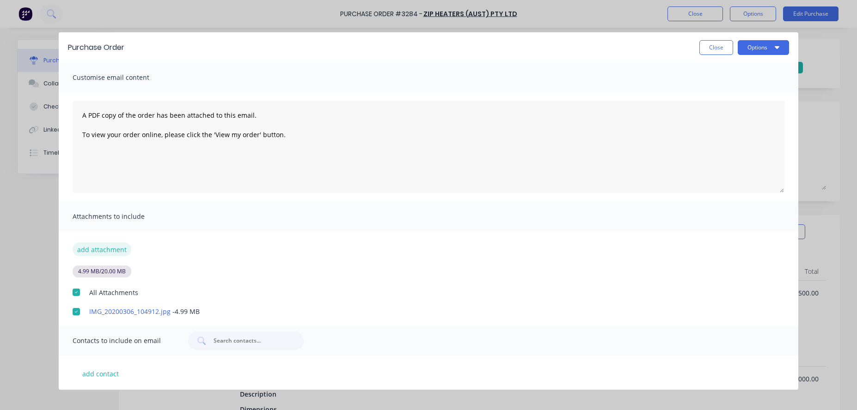
click at [99, 250] on button "add attachment" at bounding box center [102, 250] width 59 height 14
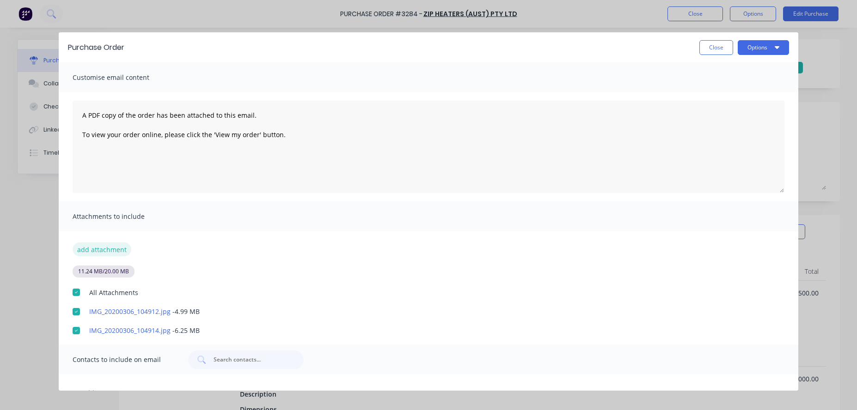
click at [116, 253] on button "add attachment" at bounding box center [102, 250] width 59 height 14
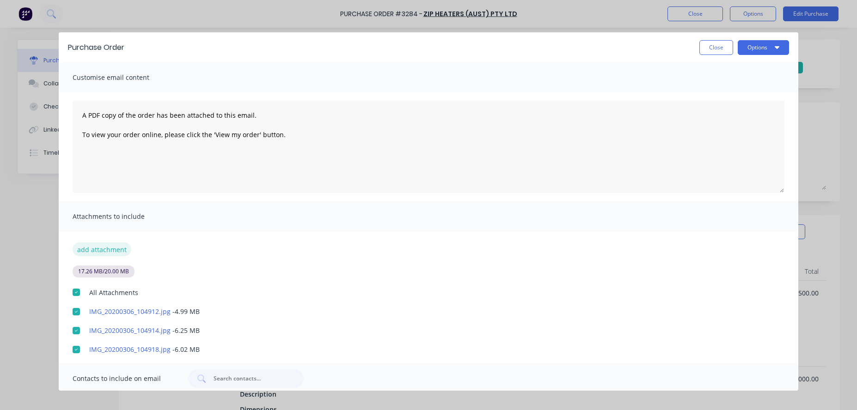
click at [101, 249] on button "add attachment" at bounding box center [102, 250] width 59 height 14
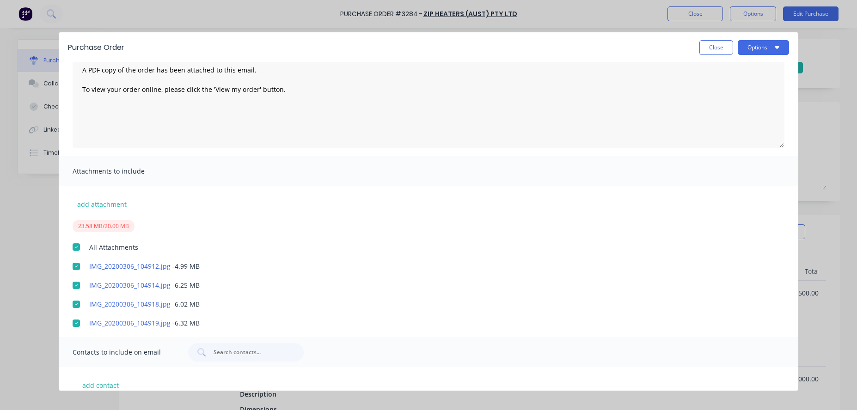
scroll to position [56, 0]
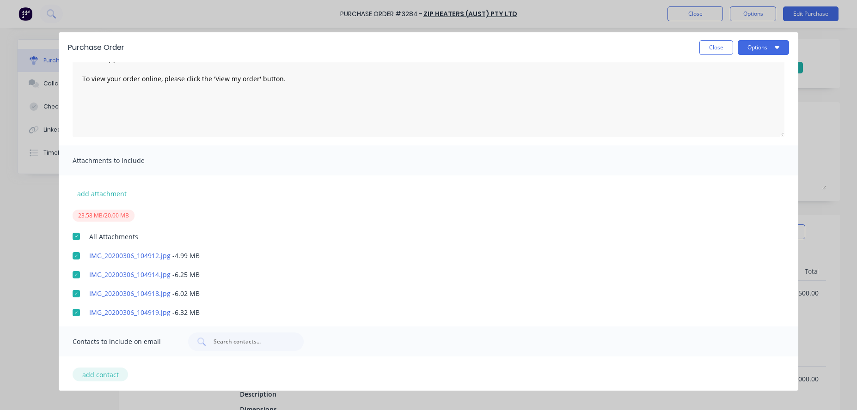
click at [111, 353] on button "add contact" at bounding box center [100, 375] width 55 height 14
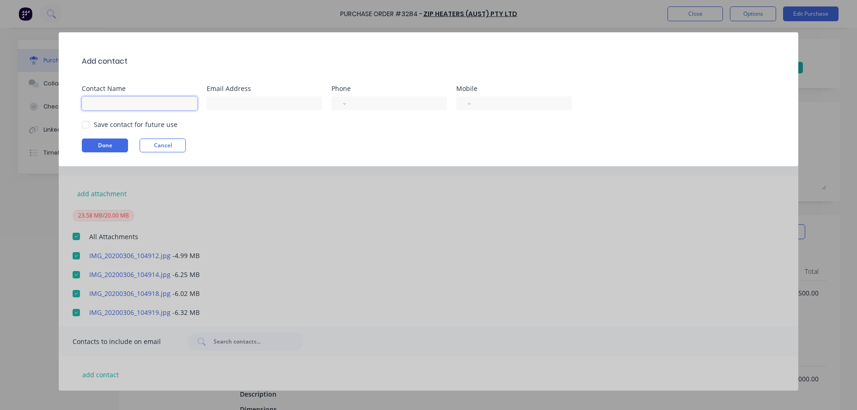
click at [156, 109] on input at bounding box center [140, 104] width 116 height 14
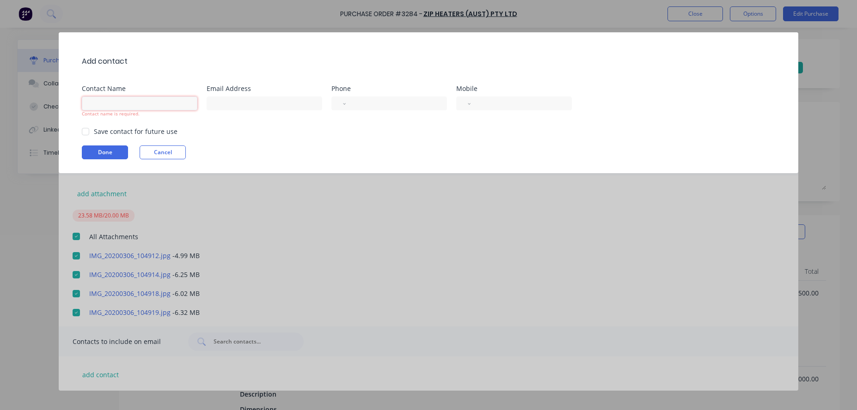
type input "Angelo Joseph Salvador"
type input "angelo@factory.app"
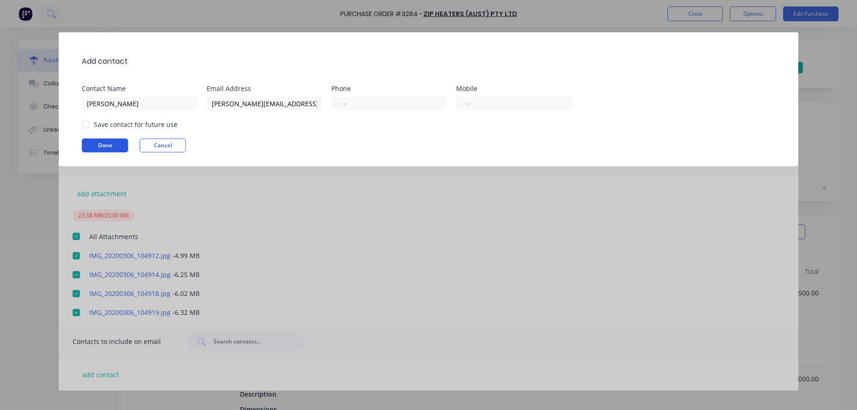
click at [91, 147] on button "Done" at bounding box center [105, 146] width 46 height 14
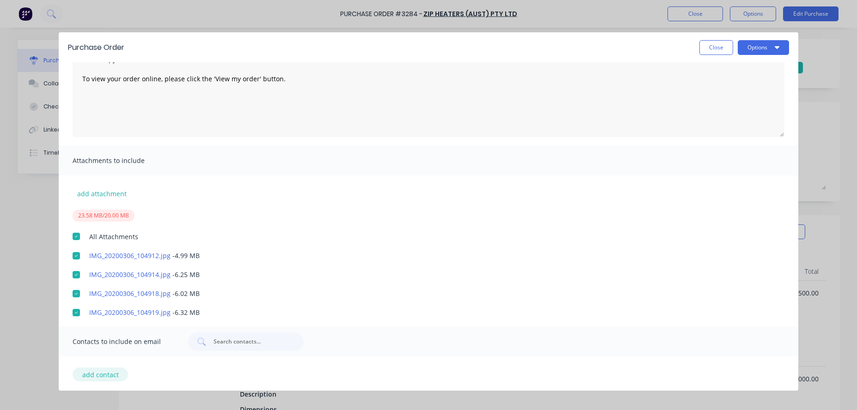
click at [108, 353] on button "add contact" at bounding box center [100, 375] width 55 height 14
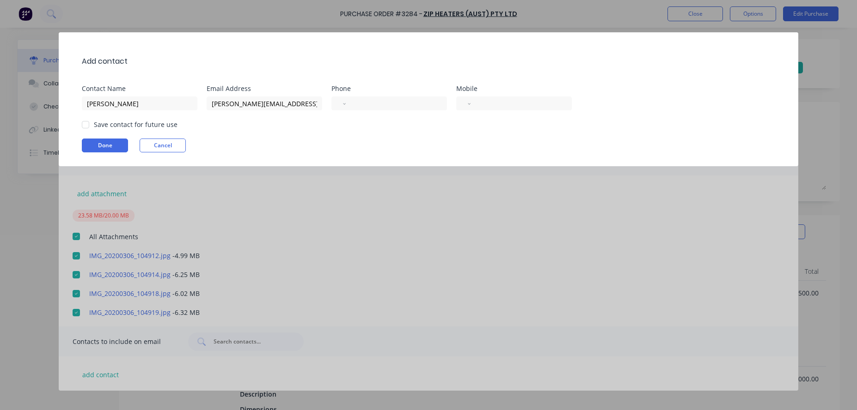
click at [85, 124] on div at bounding box center [85, 125] width 18 height 18
drag, startPoint x: 93, startPoint y: 139, endPoint x: 97, endPoint y: 140, distance: 4.7
click at [95, 139] on button "Done" at bounding box center [105, 146] width 46 height 14
click at [103, 148] on button "Done" at bounding box center [105, 146] width 46 height 14
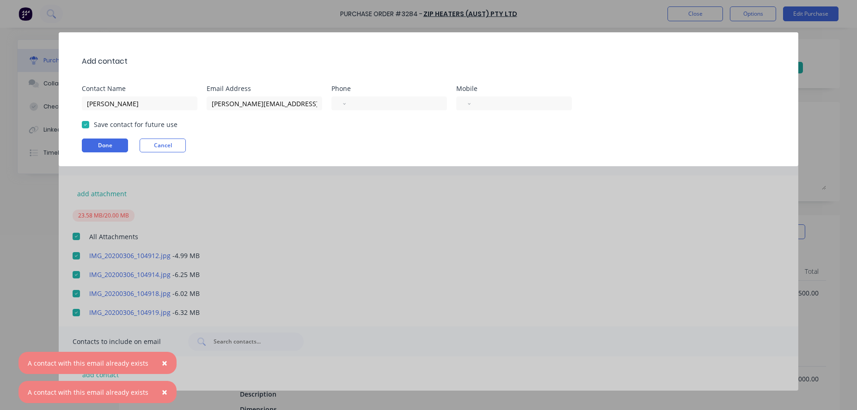
click at [165, 353] on button "×" at bounding box center [164, 363] width 24 height 22
click at [157, 353] on button "×" at bounding box center [164, 392] width 24 height 22
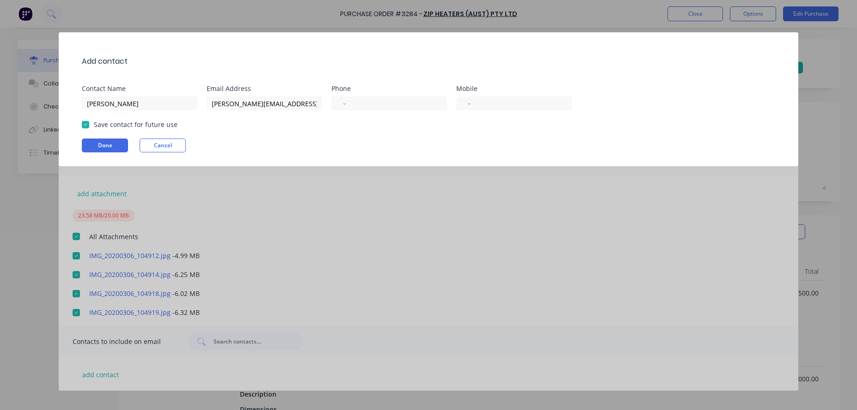
click at [355, 260] on div "Add contact Contact Name Angelo Joseph Salvador Email Address angelo@factory.ap…" at bounding box center [428, 205] width 857 height 410
click at [163, 141] on button "Cancel" at bounding box center [163, 146] width 46 height 14
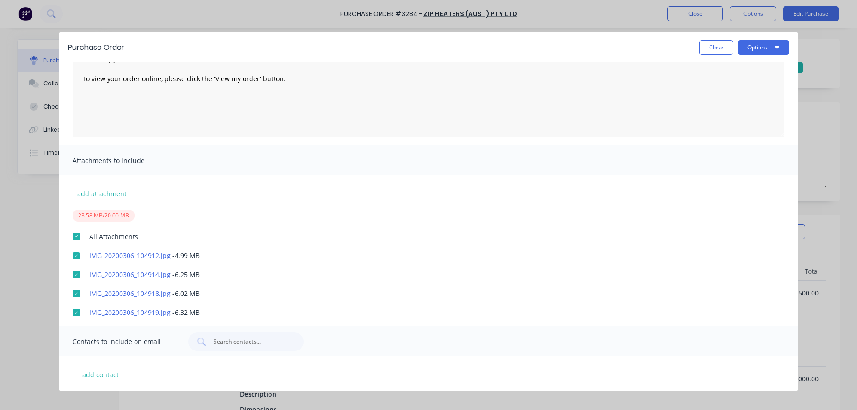
click at [33, 237] on div "Purchase Order Close Options Customise email content A PDF copy of the order ha…" at bounding box center [428, 205] width 857 height 410
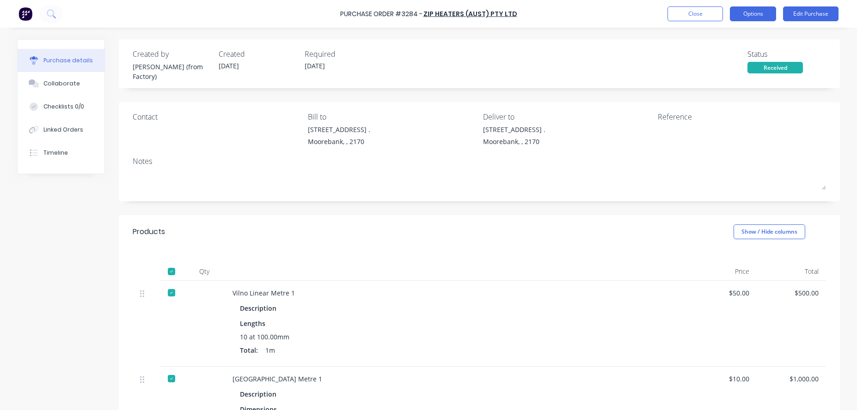
click at [744, 13] on button "Options" at bounding box center [753, 13] width 46 height 15
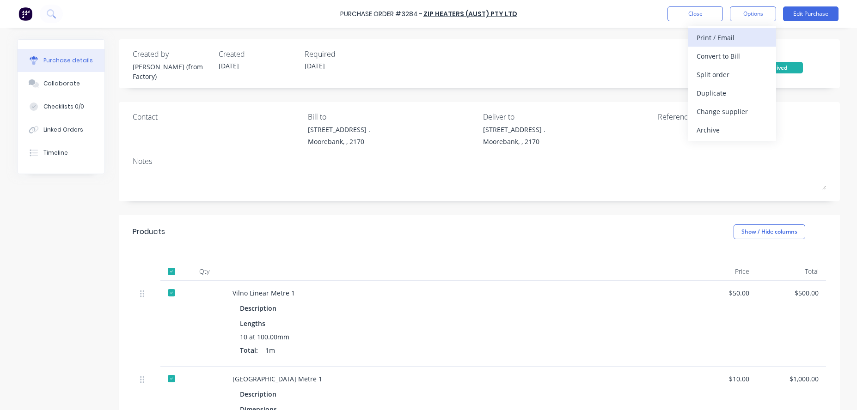
click at [740, 38] on div "Print / Email" at bounding box center [731, 37] width 71 height 13
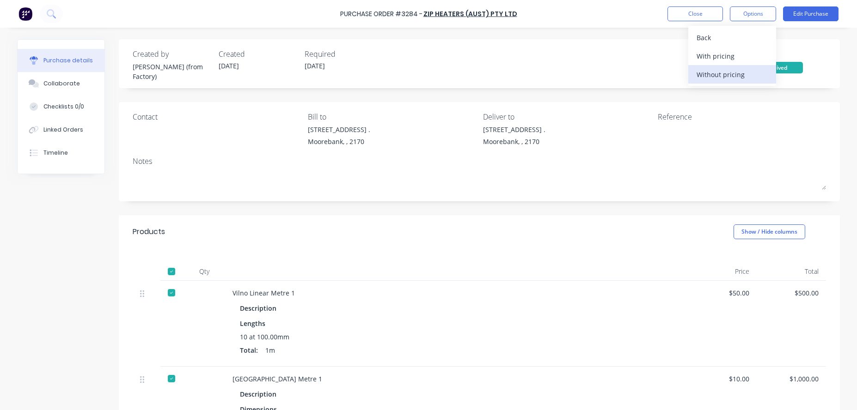
click at [696, 77] on button "Without pricing" at bounding box center [732, 74] width 88 height 18
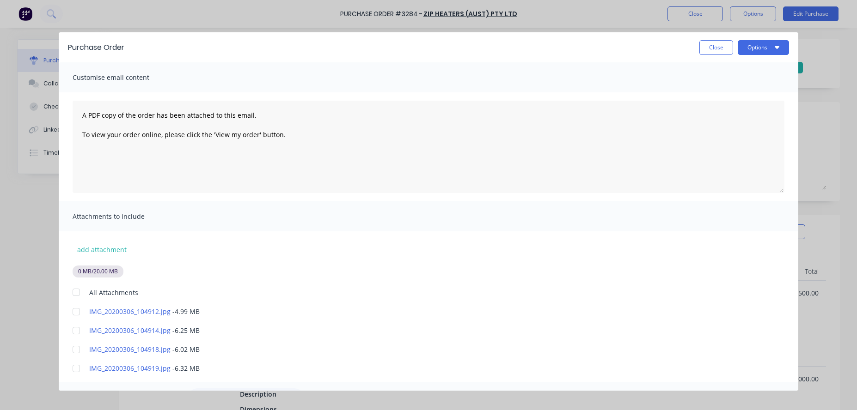
click at [75, 289] on div at bounding box center [76, 292] width 18 height 18
click at [770, 40] on button "Options" at bounding box center [762, 47] width 51 height 15
click at [753, 70] on div "Preview" at bounding box center [744, 70] width 71 height 13
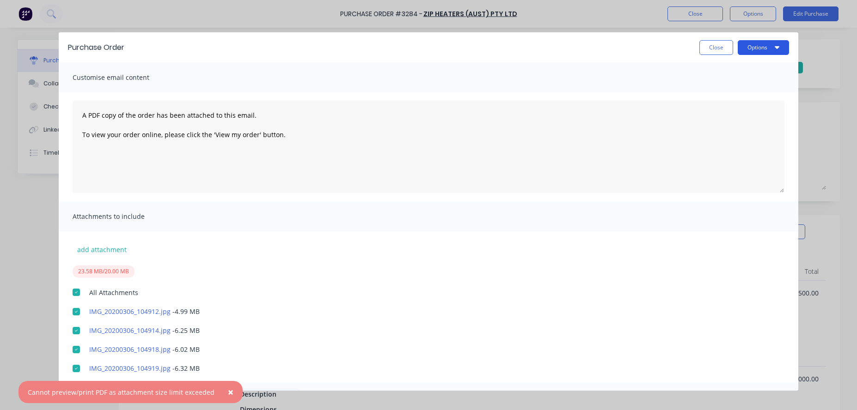
click at [764, 50] on button "Options" at bounding box center [762, 47] width 51 height 15
click at [751, 82] on button "Print" at bounding box center [745, 89] width 88 height 18
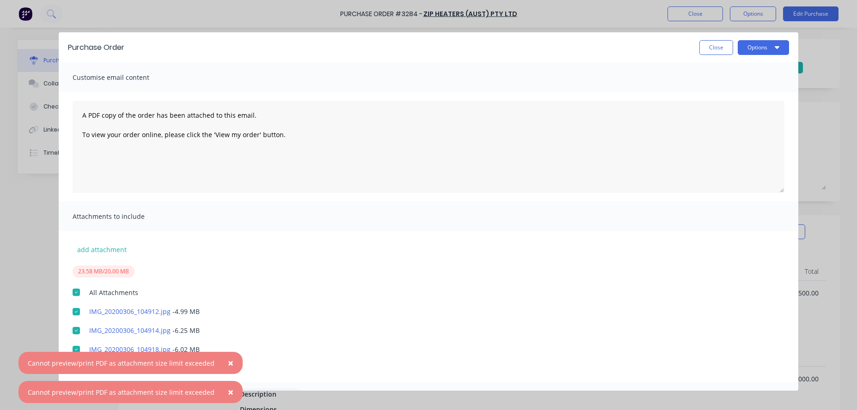
click at [348, 333] on div "IMG_20200306_104914.jpg - 6.25 MB" at bounding box center [435, 331] width 725 height 10
click at [228, 364] on span "×" at bounding box center [231, 363] width 6 height 13
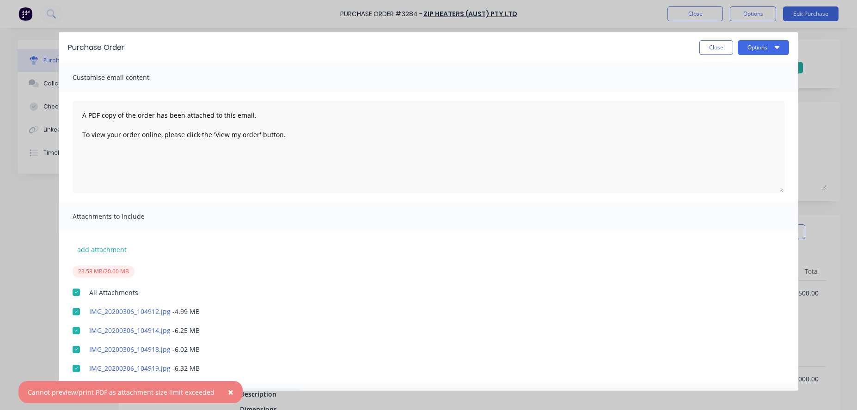
click at [221, 394] on button "×" at bounding box center [231, 392] width 24 height 22
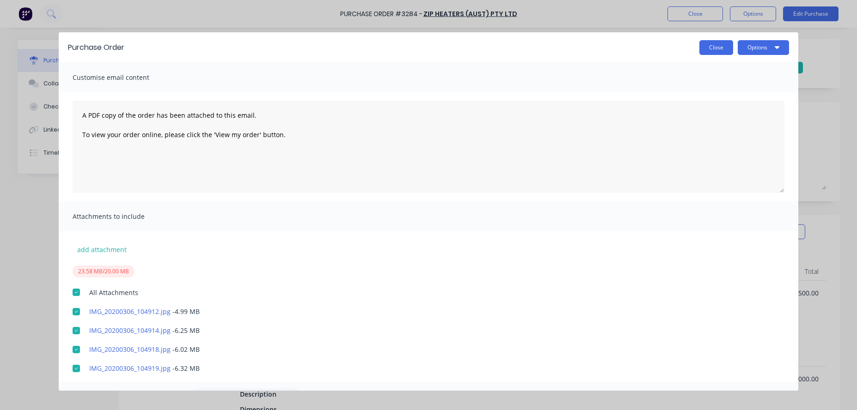
click at [731, 43] on button "Close" at bounding box center [716, 47] width 34 height 15
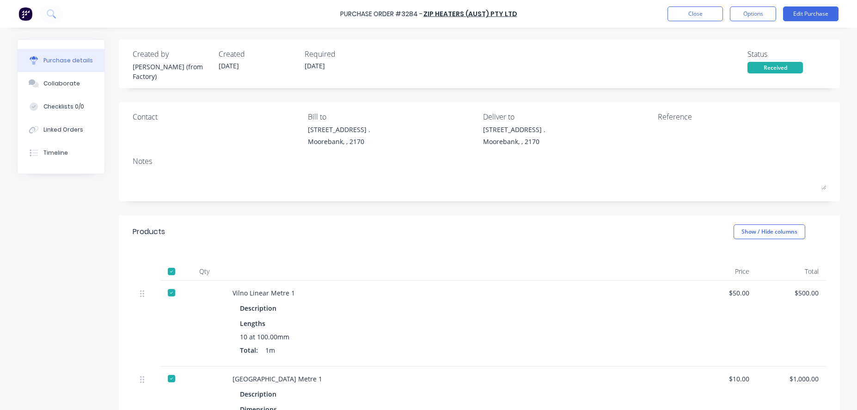
click at [31, 9] on img at bounding box center [25, 14] width 14 height 14
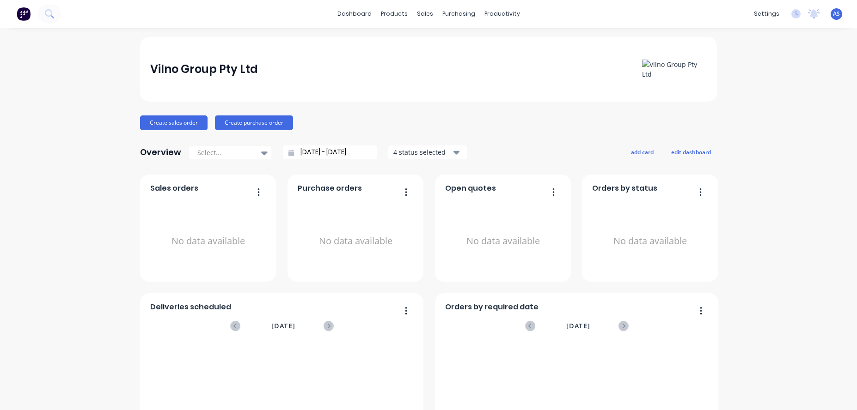
click at [29, 11] on img at bounding box center [24, 14] width 14 height 14
click at [408, 46] on div "Product Catalogue" at bounding box center [431, 44] width 57 height 8
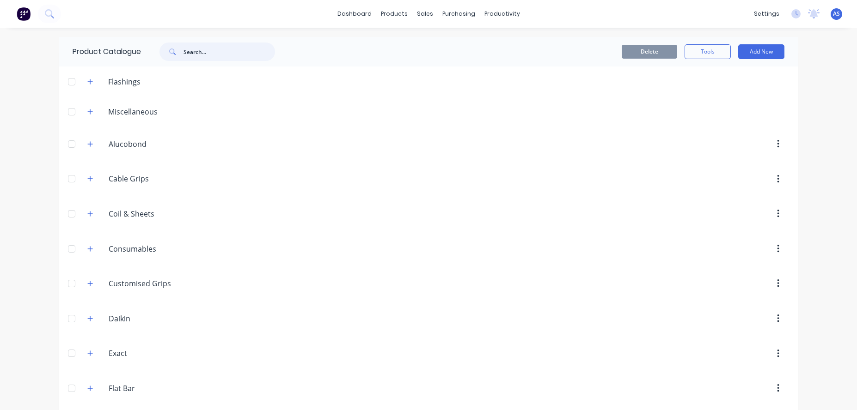
click at [206, 55] on input "text" at bounding box center [228, 52] width 91 height 18
type input "part"
click at [22, 19] on img at bounding box center [24, 14] width 14 height 14
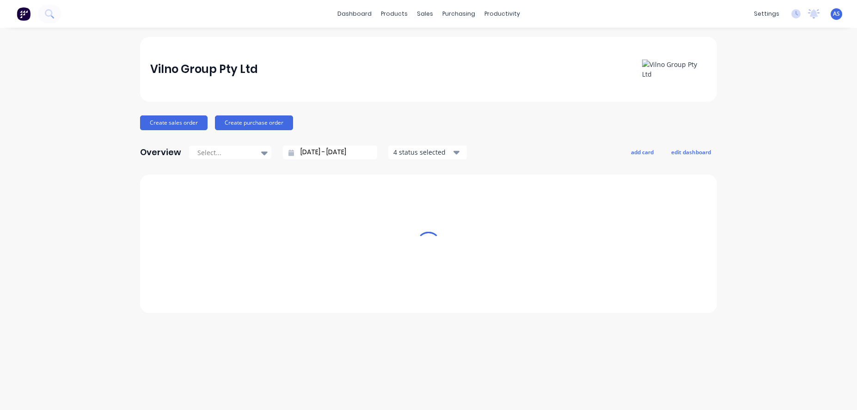
click at [22, 18] on img at bounding box center [24, 14] width 14 height 14
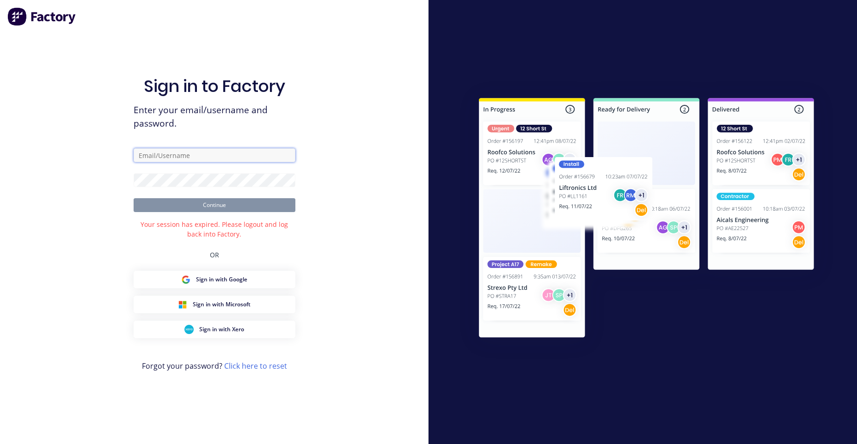
click at [219, 151] on input "text" at bounding box center [215, 155] width 162 height 14
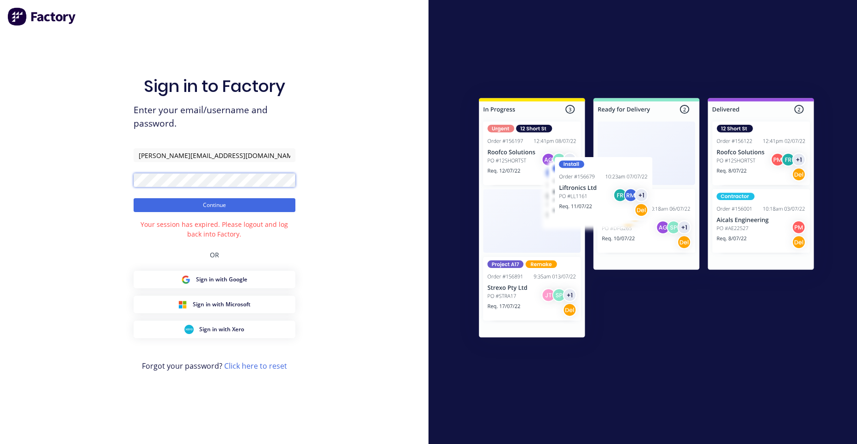
click at [134, 198] on button "Continue" at bounding box center [215, 205] width 162 height 14
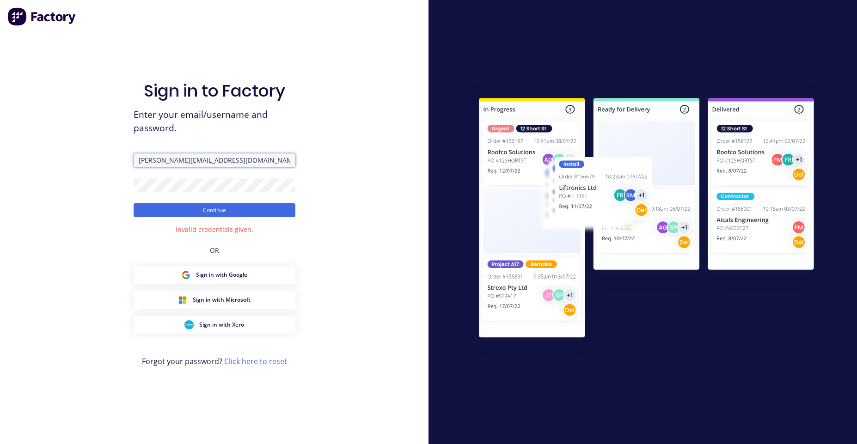
click at [293, 167] on input "angelo@factory.app" at bounding box center [215, 160] width 162 height 14
type input "angelo@vilno.com.au"
click at [134, 203] on button "Continue" at bounding box center [215, 210] width 162 height 14
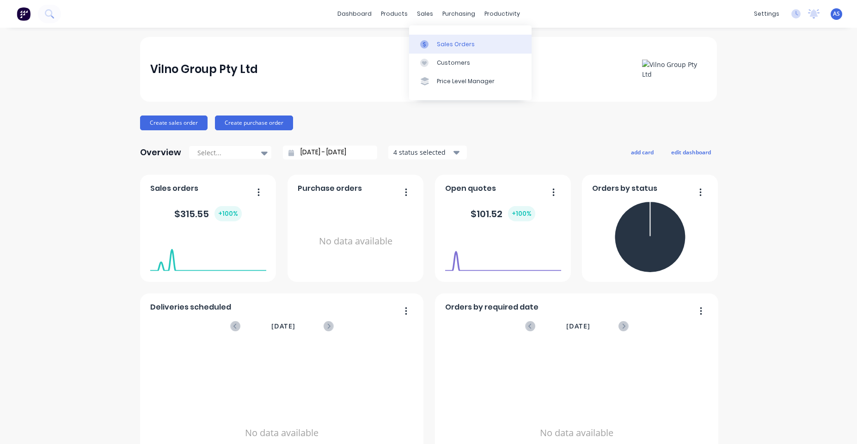
click at [441, 37] on link "Sales Orders" at bounding box center [470, 44] width 122 height 18
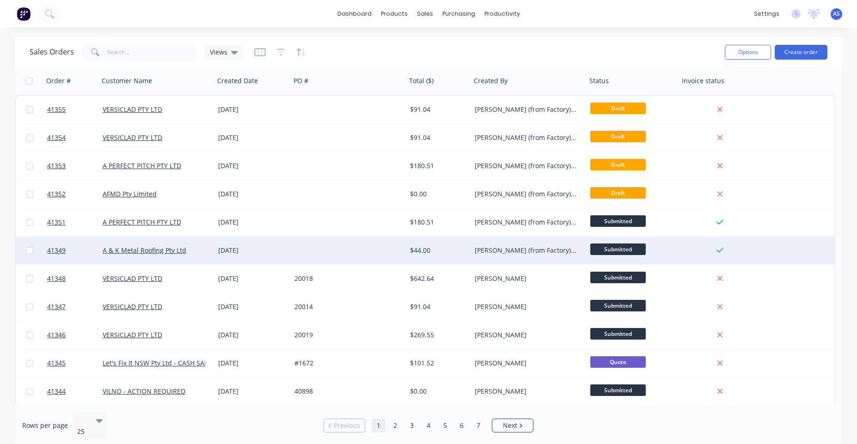
click at [505, 238] on div "[PERSON_NAME] (from Factory) [GEOGRAPHIC_DATA]" at bounding box center [529, 251] width 116 height 28
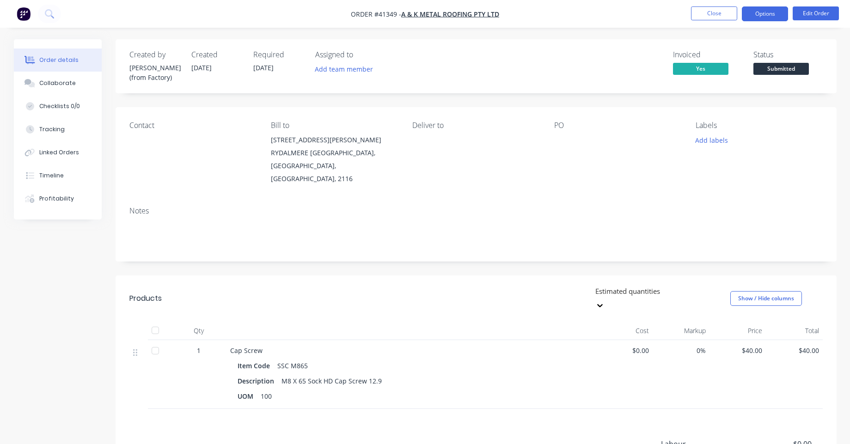
click at [758, 10] on button "Options" at bounding box center [765, 13] width 46 height 15
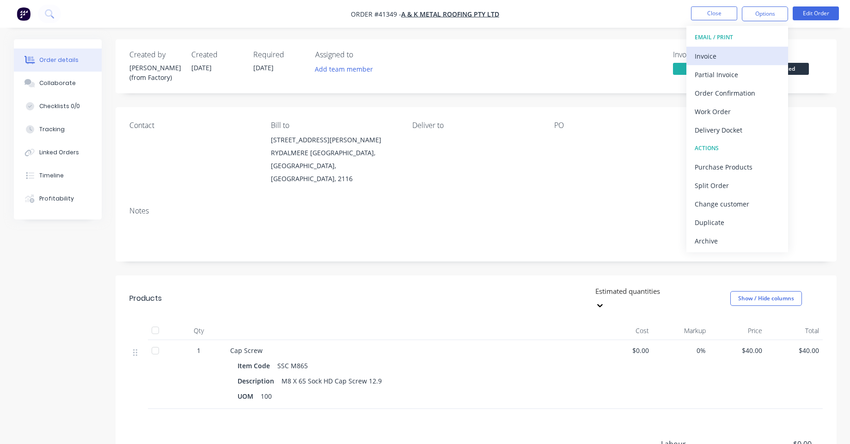
click at [742, 51] on div "Invoice" at bounding box center [736, 55] width 85 height 13
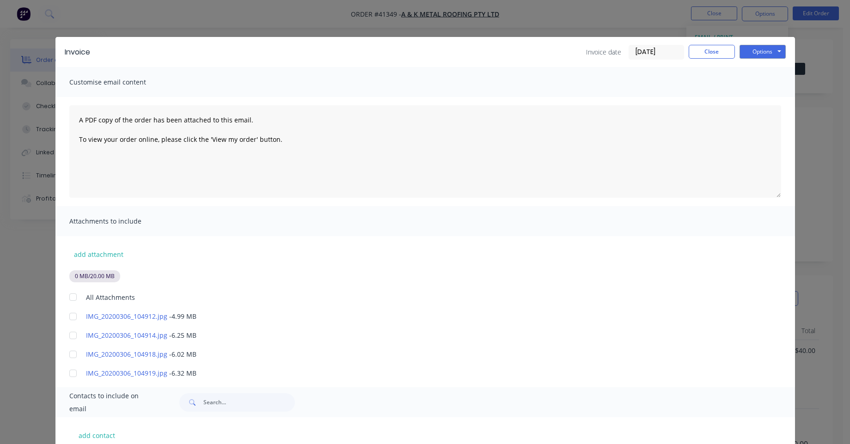
click at [67, 296] on div at bounding box center [73, 297] width 18 height 18
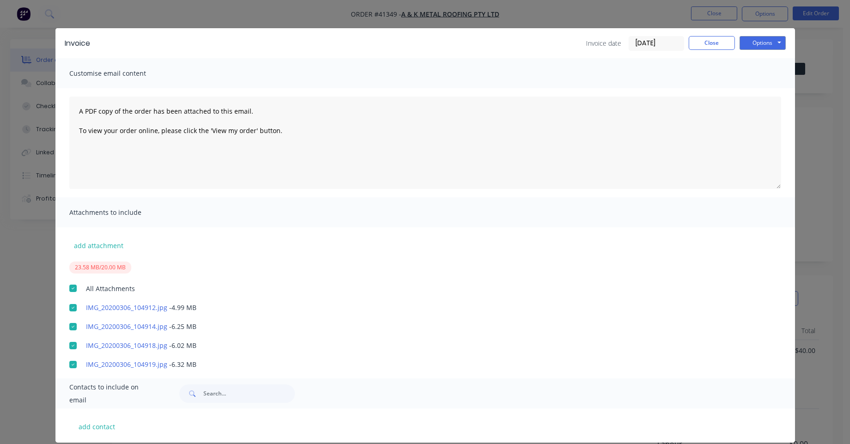
scroll to position [20, 0]
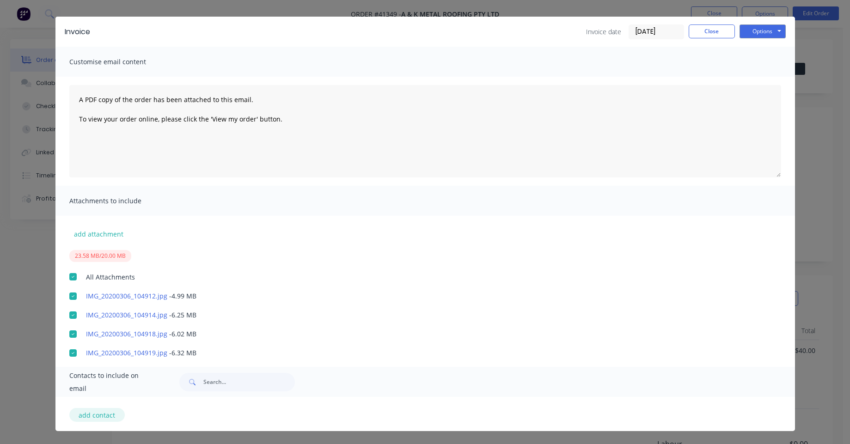
click at [102, 412] on button "add contact" at bounding box center [96, 415] width 55 height 14
select select "AU"
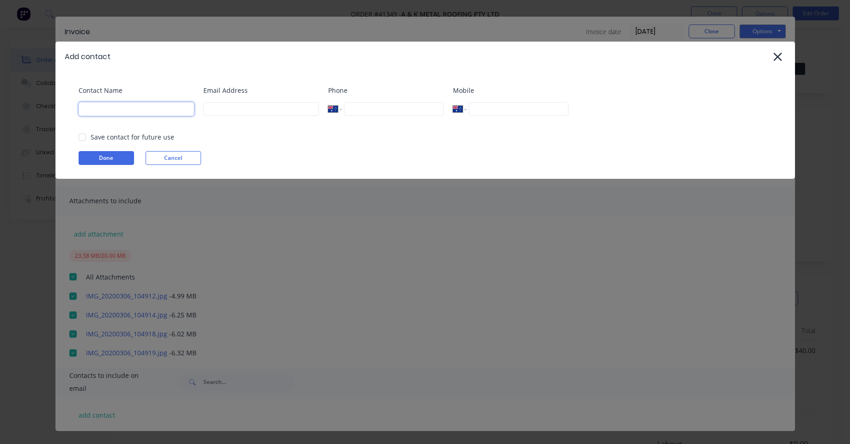
click at [170, 109] on input at bounding box center [137, 109] width 116 height 14
type input "a"
type input "Angelo"
type input "angelo@factory.app"
click at [80, 135] on div at bounding box center [82, 137] width 18 height 18
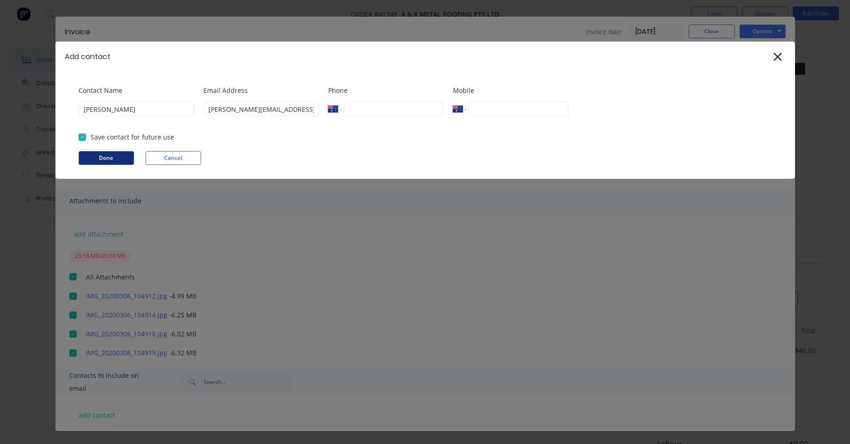
click at [101, 158] on button "Done" at bounding box center [106, 158] width 55 height 14
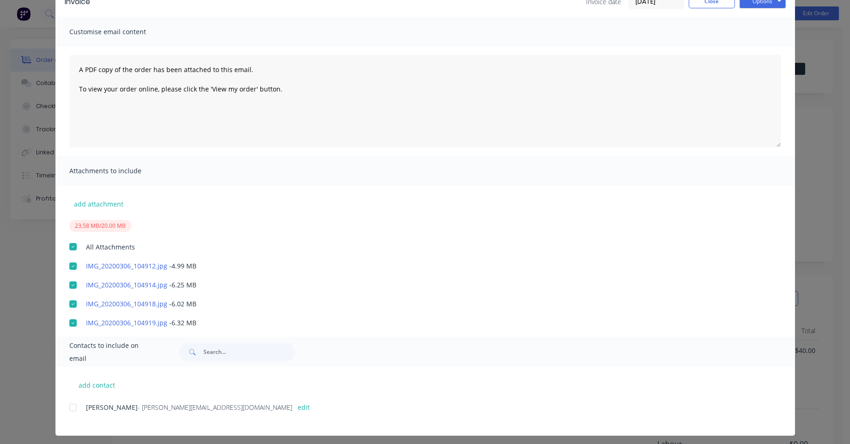
scroll to position [55, 0]
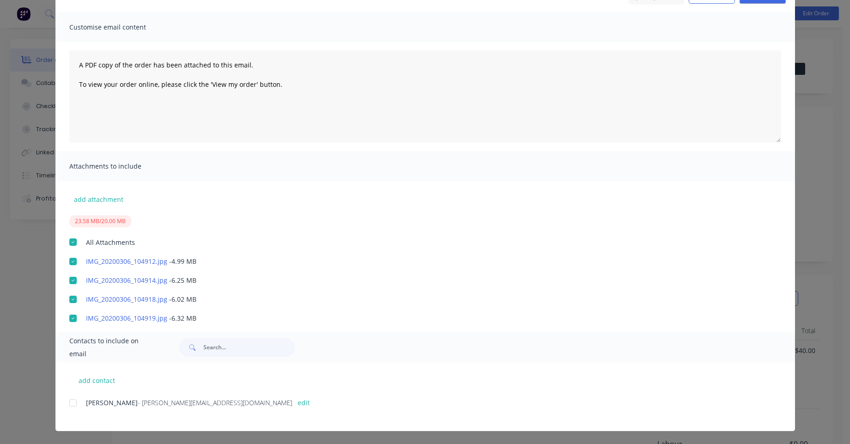
click at [73, 403] on div at bounding box center [73, 403] width 18 height 18
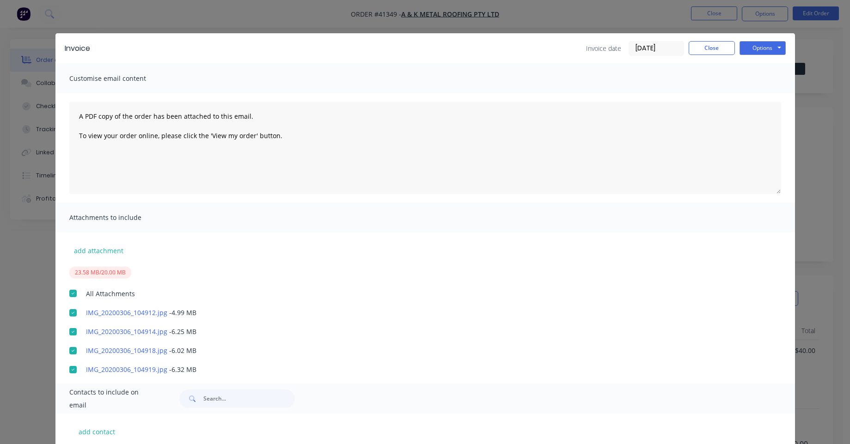
scroll to position [0, 0]
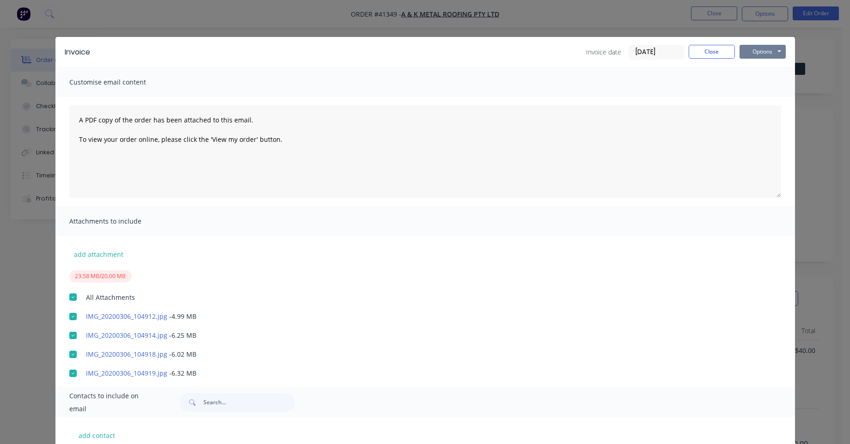
click at [749, 55] on button "Options" at bounding box center [762, 52] width 46 height 14
click at [750, 69] on button "Preview" at bounding box center [768, 68] width 59 height 15
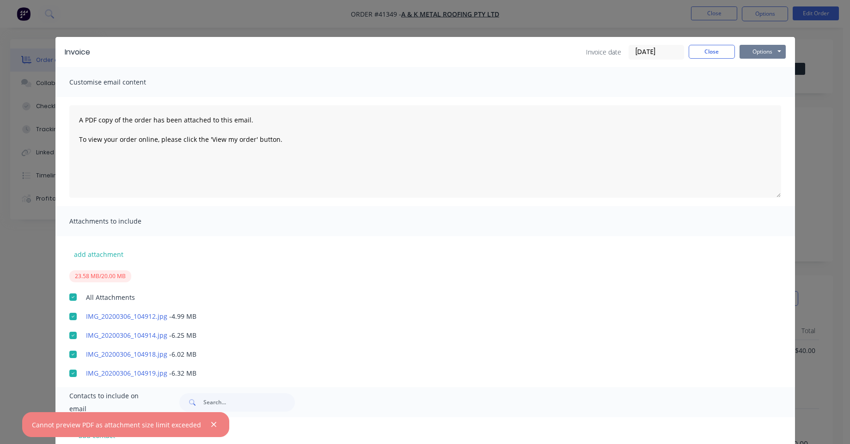
click at [758, 47] on button "Options" at bounding box center [762, 52] width 46 height 14
drag, startPoint x: 753, startPoint y: 79, endPoint x: 654, endPoint y: 195, distance: 152.1
click at [752, 79] on button "Print" at bounding box center [768, 83] width 59 height 15
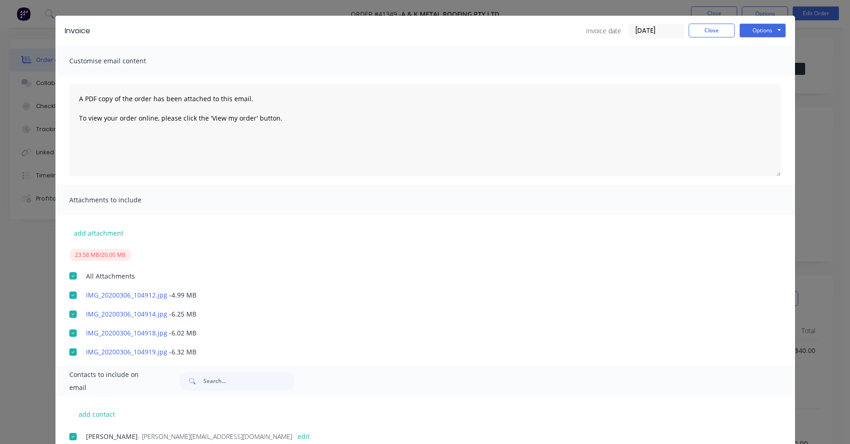
scroll to position [55, 0]
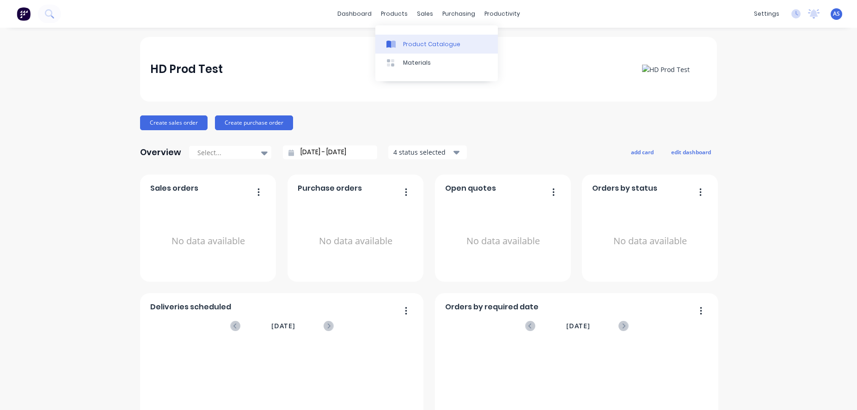
click at [407, 38] on link "Product Catalogue" at bounding box center [436, 44] width 122 height 18
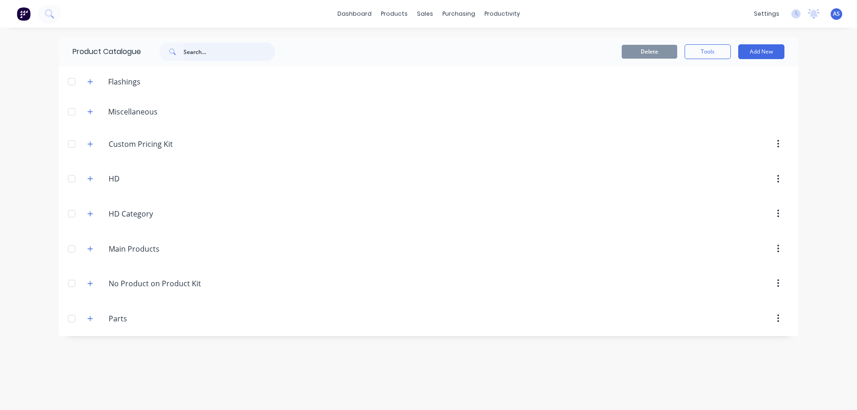
click at [205, 58] on input "text" at bounding box center [228, 52] width 91 height 18
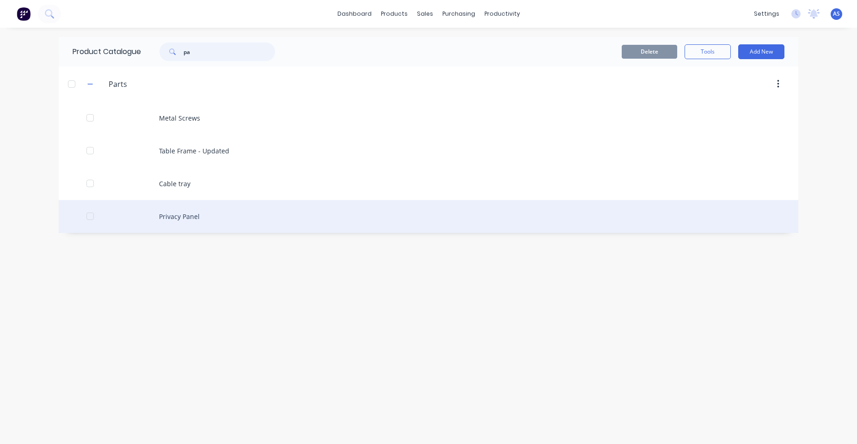
type input "pa"
